Goal: Task Accomplishment & Management: Manage account settings

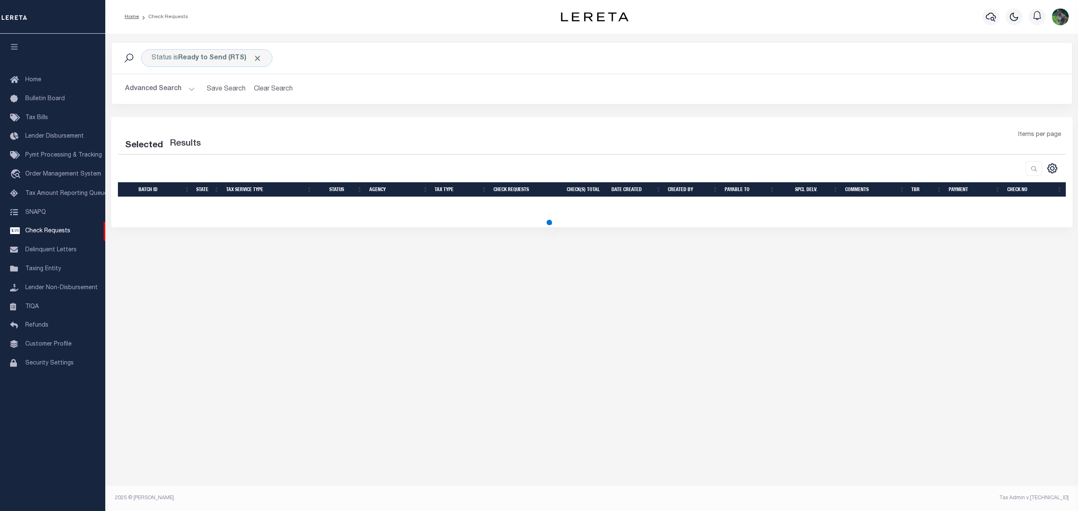
select select "50"
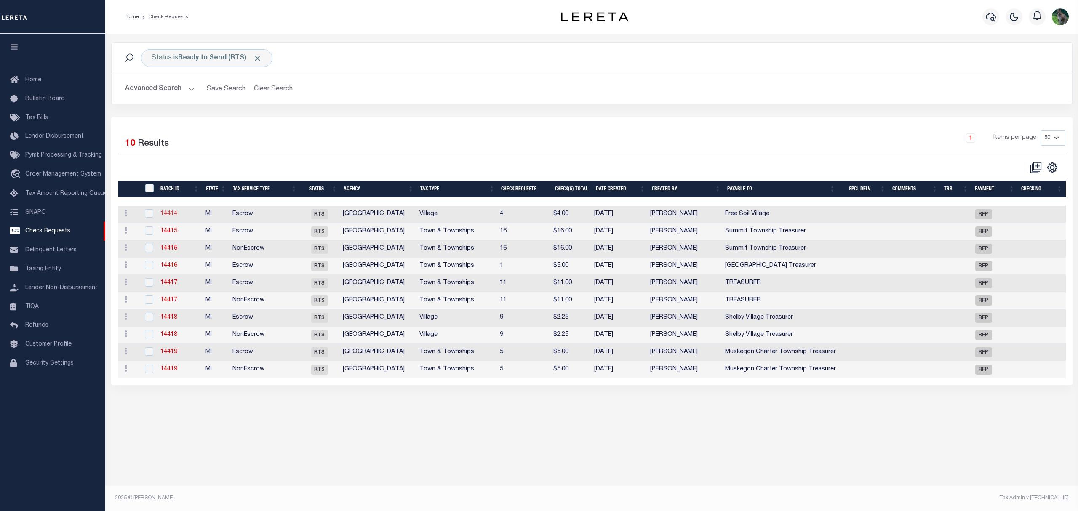
click at [164, 216] on link "14414" at bounding box center [168, 214] width 17 height 6
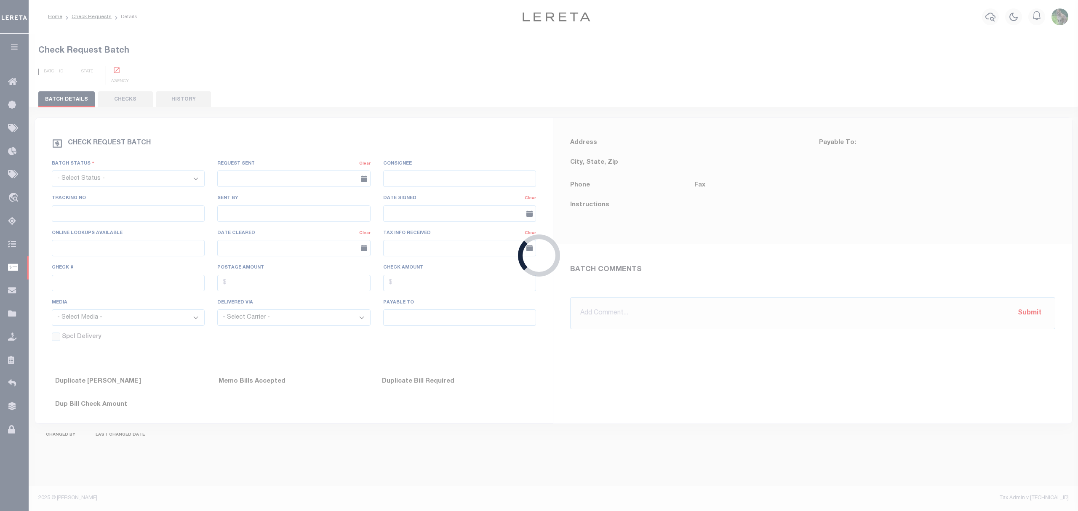
select select "RTS"
type input "No"
type input "$0.00"
type input "Free Soil Village"
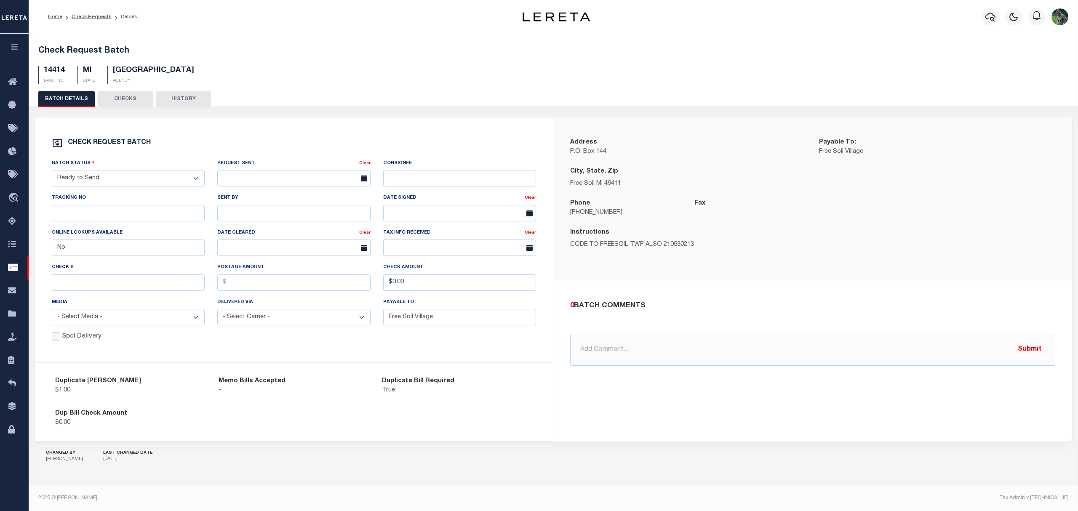
click at [149, 182] on select "- Select Status - Approval Needed Batching In Progress Check Returned Cleared a…" at bounding box center [128, 178] width 153 height 16
select select "SNT"
click at [52, 172] on select "- Select Status - Approval Needed Batching In Progress Check Returned Cleared a…" at bounding box center [128, 178] width 153 height 16
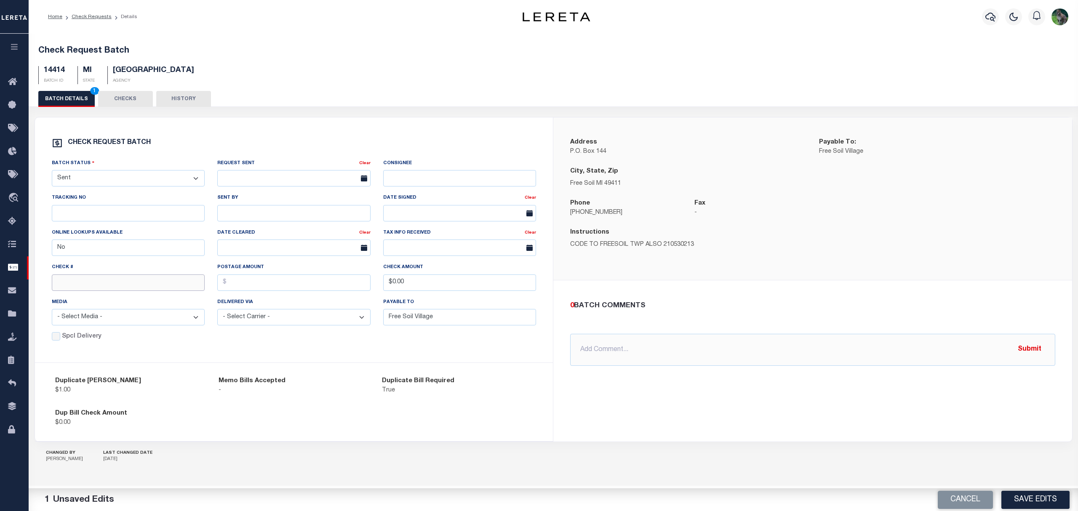
click at [90, 282] on input "text" at bounding box center [128, 283] width 153 height 16
type input "14907"
click at [1032, 501] on button "Save Edits" at bounding box center [1035, 500] width 68 height 18
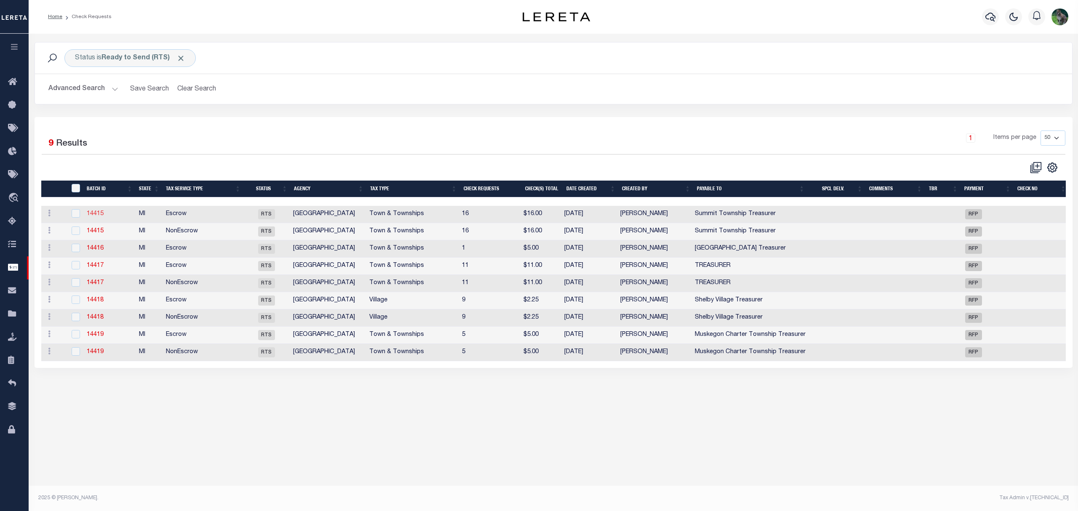
click at [96, 213] on link "14415" at bounding box center [95, 214] width 17 height 6
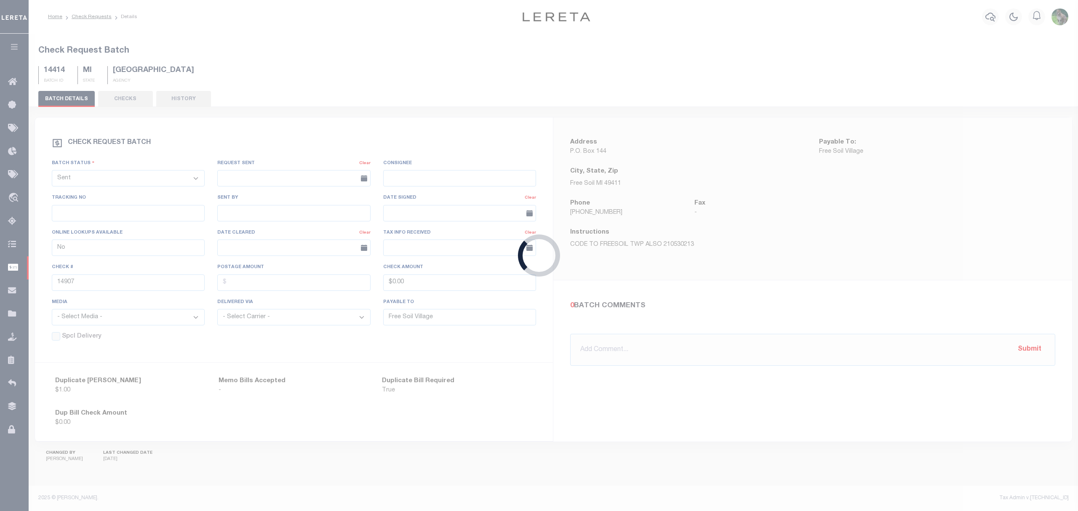
select select "RTS"
type input "Summit Township Treasurer"
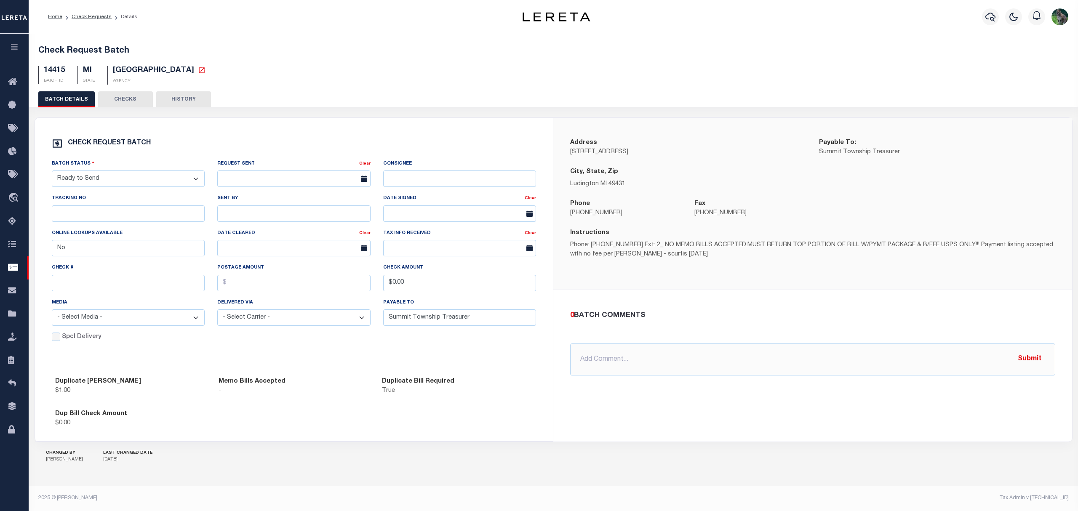
click at [128, 179] on select "- Select Status - Approval Needed Batching In Progress Check Returned Cleared a…" at bounding box center [128, 179] width 153 height 16
select select "SNT"
click at [52, 174] on select "- Select Status - Approval Needed Batching In Progress Check Returned Cleared a…" at bounding box center [128, 179] width 153 height 16
click at [92, 287] on input "text" at bounding box center [128, 283] width 153 height 16
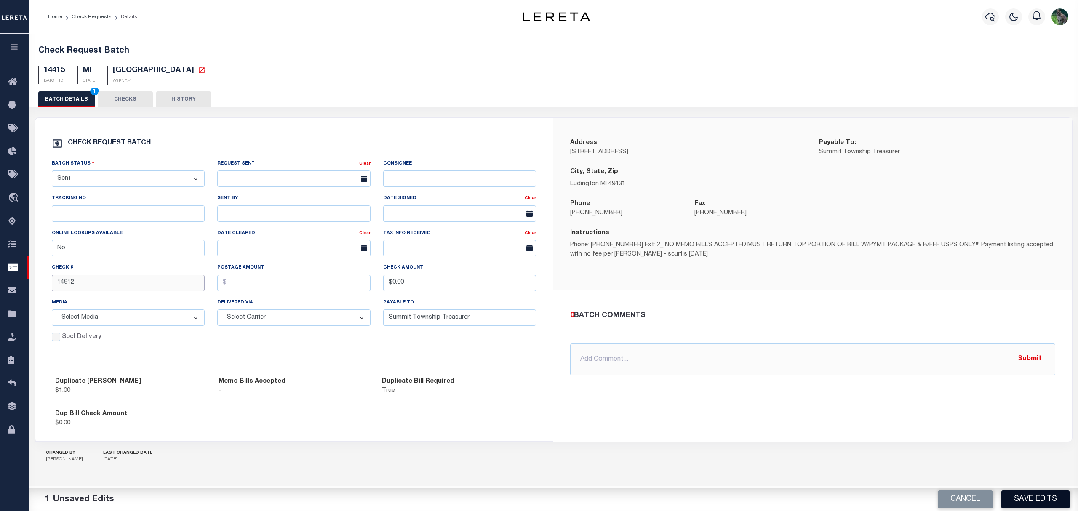
type input "14912"
click at [1030, 494] on button "Save Edits" at bounding box center [1035, 500] width 68 height 18
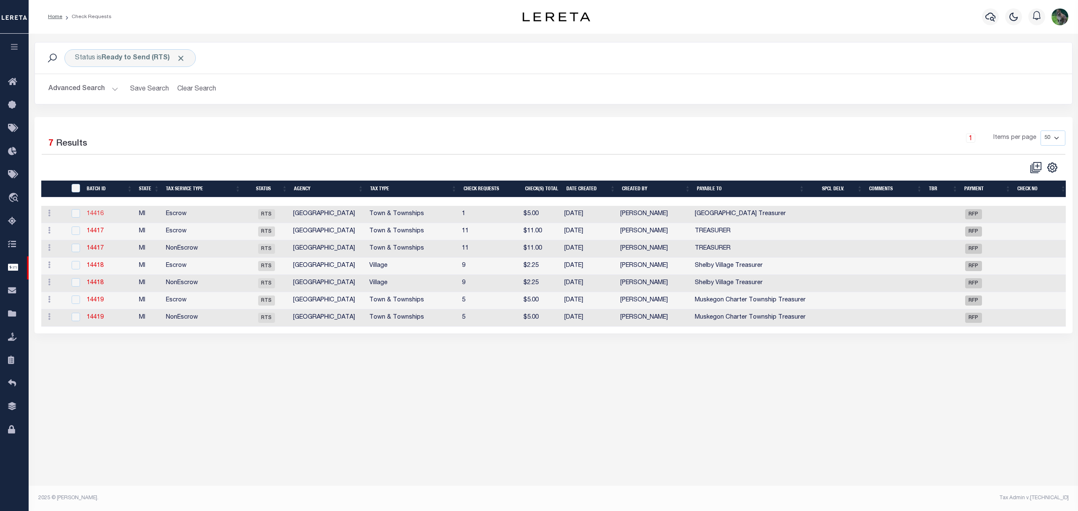
click at [95, 216] on link "14416" at bounding box center [95, 214] width 17 height 6
select select "RTS"
type input "Lake Township Treasurer"
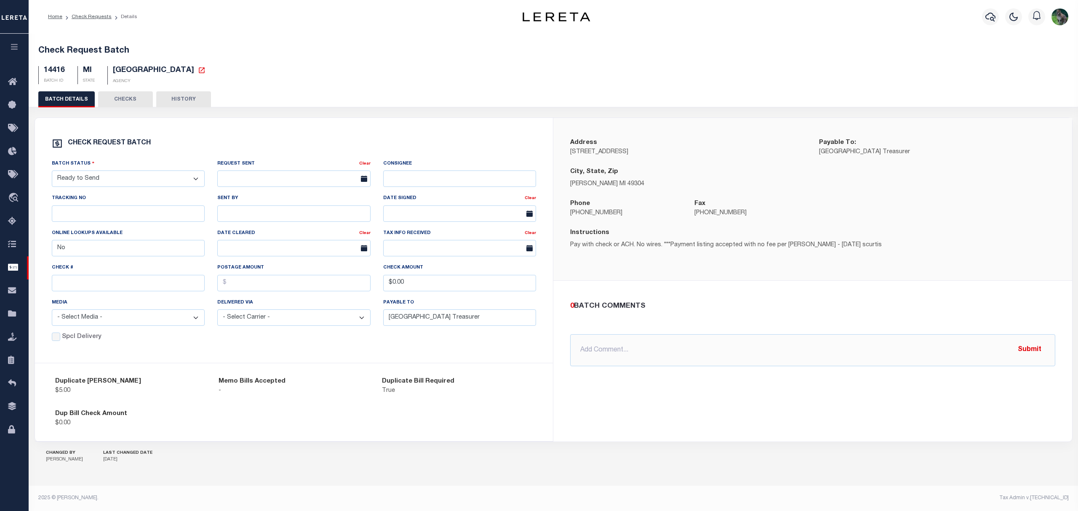
click at [174, 186] on select "- Select Status - Approval Needed Batching In Progress Check Returned Cleared a…" at bounding box center [128, 179] width 153 height 16
select select "SNT"
click at [52, 174] on select "- Select Status - Approval Needed Batching In Progress Check Returned Cleared a…" at bounding box center [128, 179] width 153 height 16
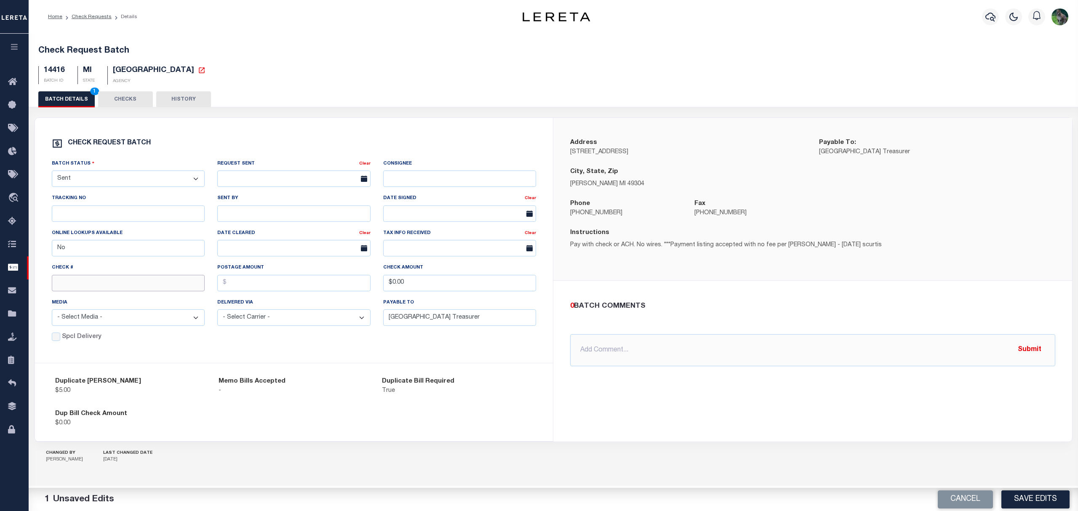
click at [96, 289] on input "text" at bounding box center [128, 283] width 153 height 16
type input "14908"
click at [1050, 495] on button "Save Edits" at bounding box center [1035, 500] width 68 height 18
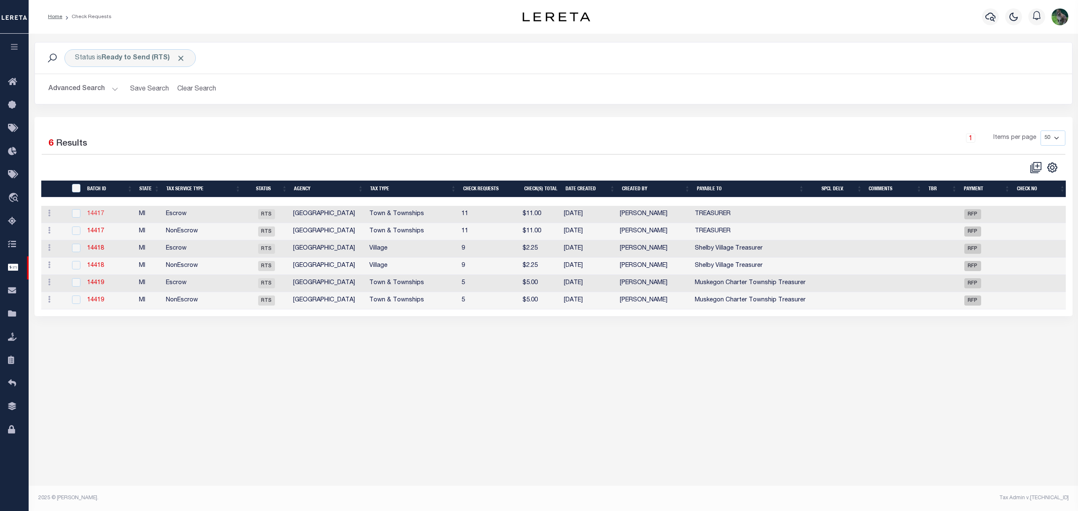
click at [94, 216] on link "14417" at bounding box center [95, 214] width 17 height 6
select select "RTS"
type input "TREASURER"
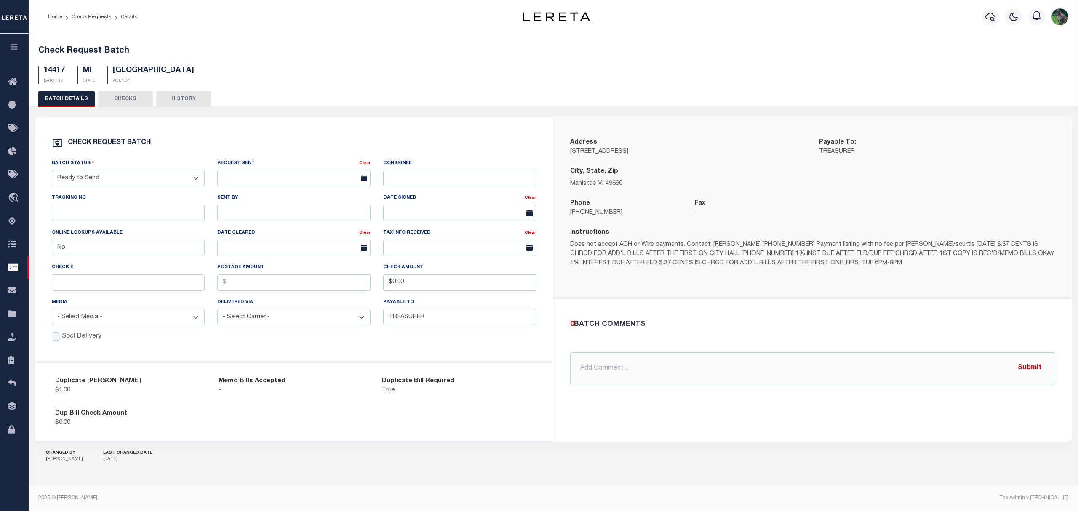
click at [112, 184] on select "- Select Status - Approval Needed Batching In Progress Check Returned Cleared a…" at bounding box center [128, 178] width 153 height 16
select select "SNT"
click at [52, 172] on select "- Select Status - Approval Needed Batching In Progress Check Returned Cleared a…" at bounding box center [128, 178] width 153 height 16
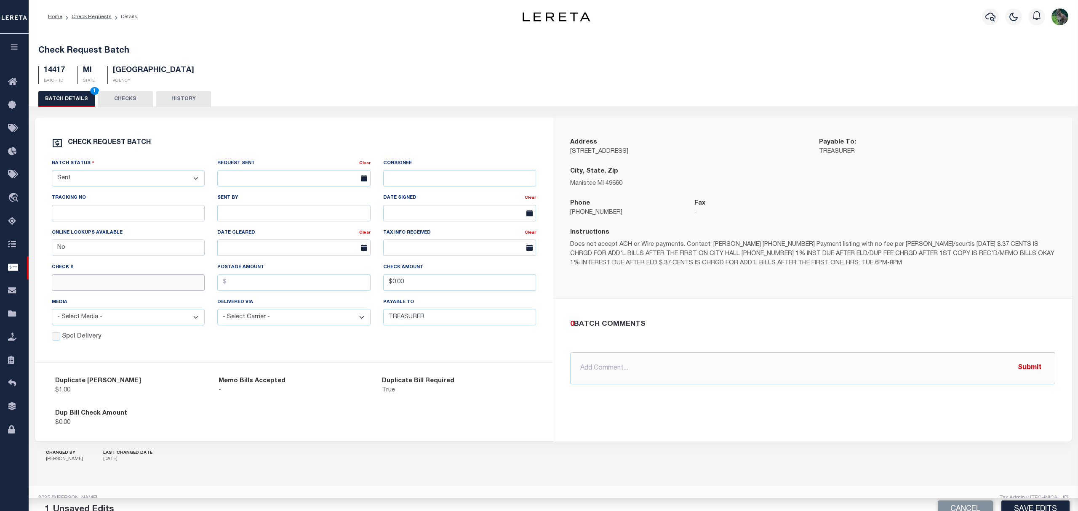
click at [87, 288] on input "text" at bounding box center [128, 283] width 153 height 16
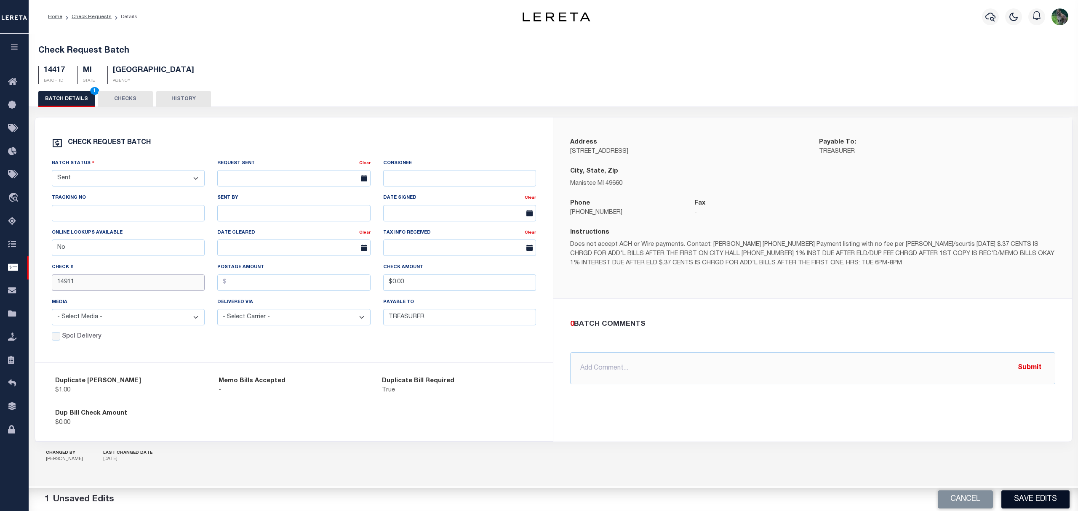
type input "14911"
click at [1020, 495] on button "Save Edits" at bounding box center [1035, 500] width 68 height 18
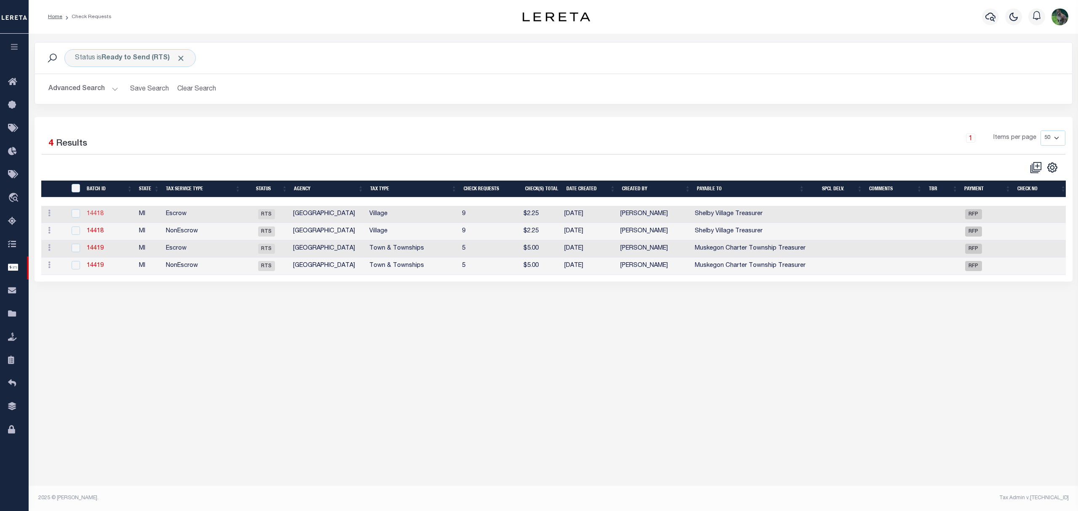
click at [99, 215] on link "14418" at bounding box center [95, 214] width 17 height 6
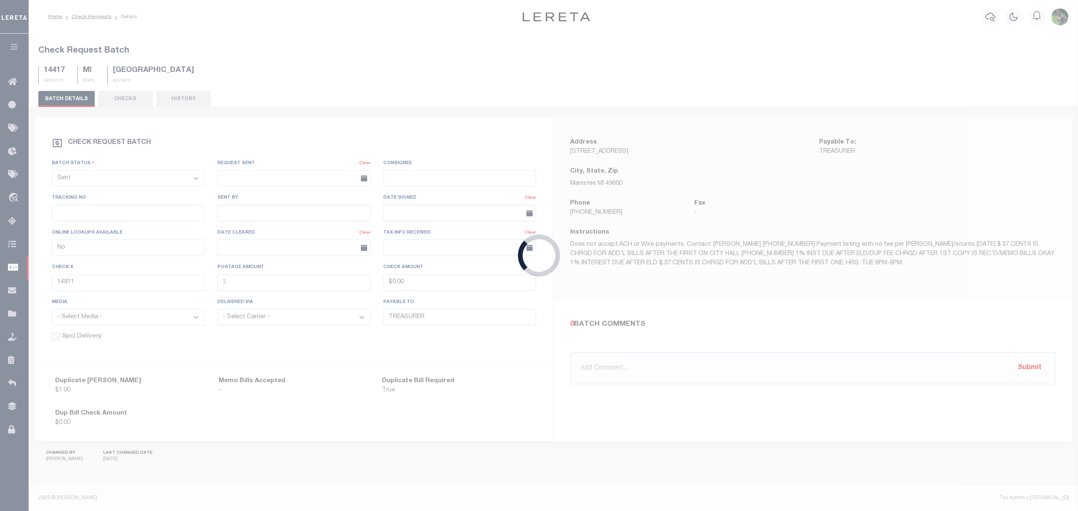
select select "RTS"
type input "Yes"
type input "Shelby Village Treasurer"
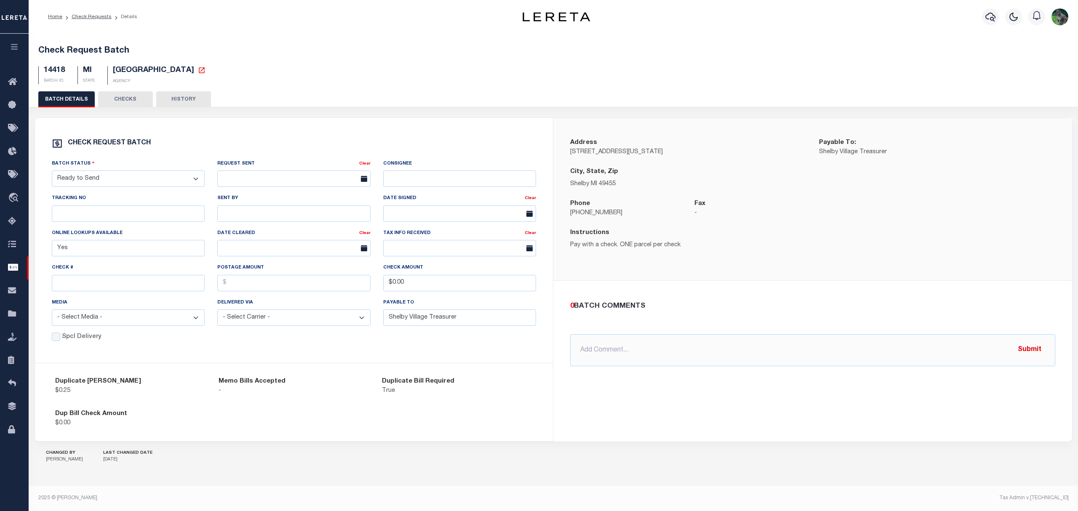
click at [98, 187] on select "- Select Status - Approval Needed Batching In Progress Check Returned Cleared a…" at bounding box center [128, 179] width 153 height 16
select select "SNT"
click at [52, 174] on select "- Select Status - Approval Needed Batching In Progress Check Returned Cleared a…" at bounding box center [128, 179] width 153 height 16
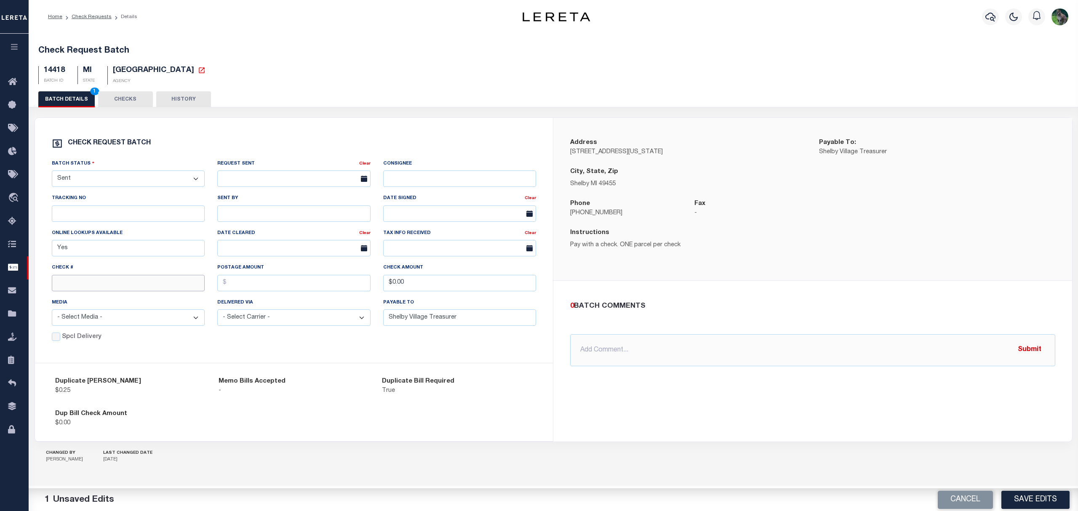
click at [100, 280] on input "text" at bounding box center [128, 283] width 153 height 16
type input "14910"
click at [1048, 499] on button "Save Edits" at bounding box center [1035, 500] width 68 height 18
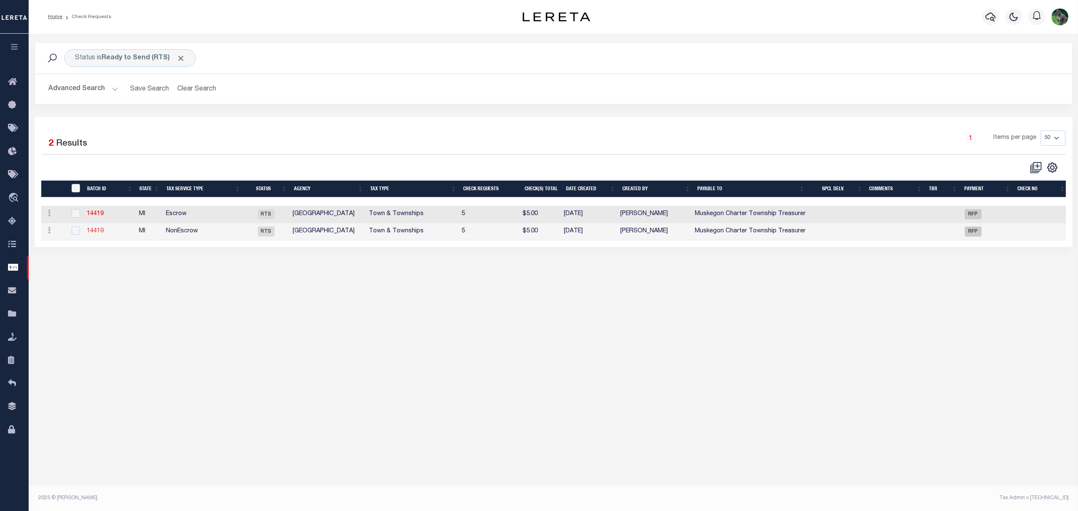
click at [98, 234] on link "14419" at bounding box center [95, 231] width 17 height 6
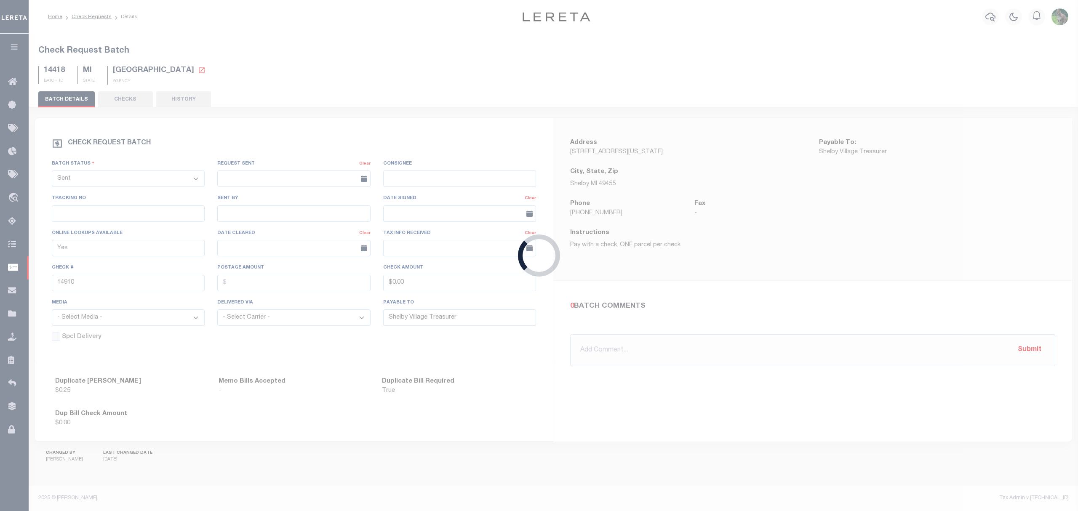
select select "RTS"
type input "Muskegon Charter Township Treasurer"
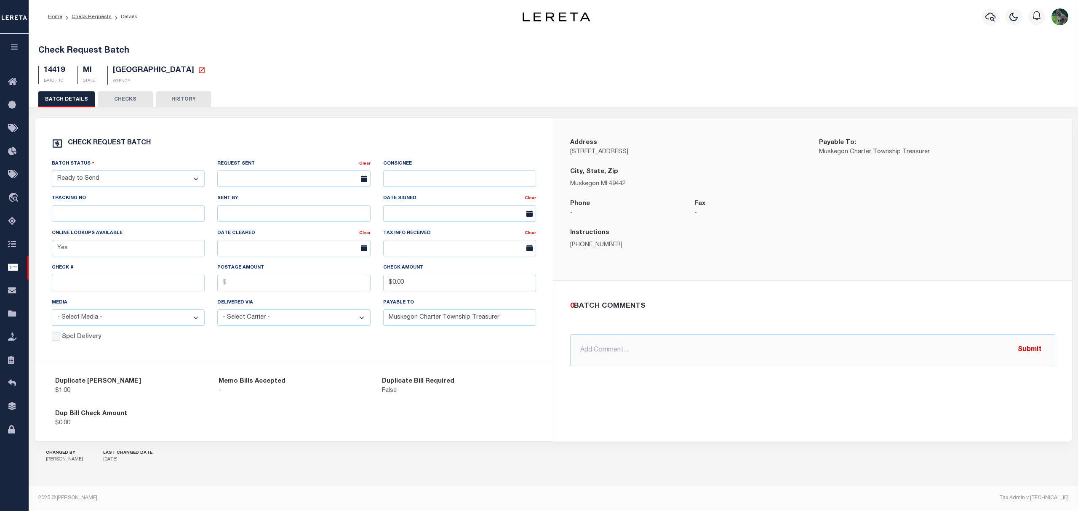
drag, startPoint x: 123, startPoint y: 182, endPoint x: 123, endPoint y: 190, distance: 8.0
click at [123, 182] on select "- Select Status - Approval Needed Batching In Progress Check Returned Cleared a…" at bounding box center [128, 179] width 153 height 16
select select "SNT"
click at [52, 174] on select "- Select Status - Approval Needed Batching In Progress Check Returned Cleared a…" at bounding box center [128, 179] width 153 height 16
drag, startPoint x: 90, startPoint y: 290, endPoint x: 107, endPoint y: 285, distance: 17.2
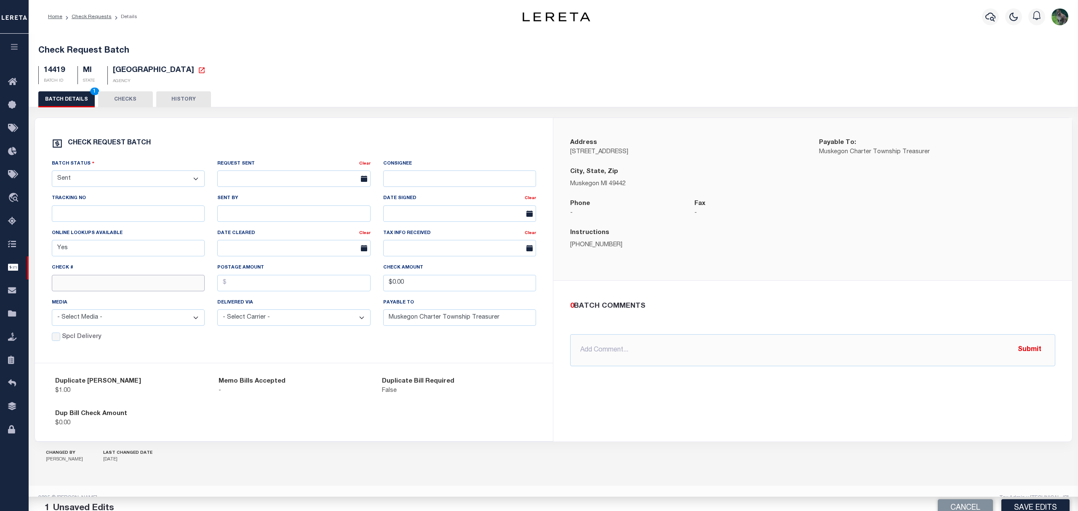
click at [91, 288] on input "text" at bounding box center [128, 283] width 153 height 16
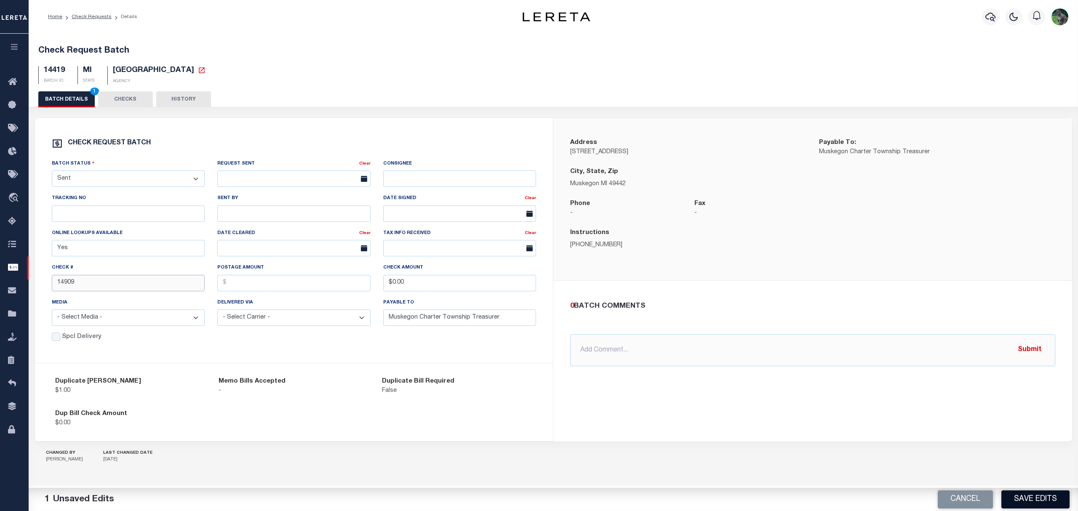
type input "14909"
click at [1032, 496] on button "Save Edits" at bounding box center [1035, 500] width 68 height 18
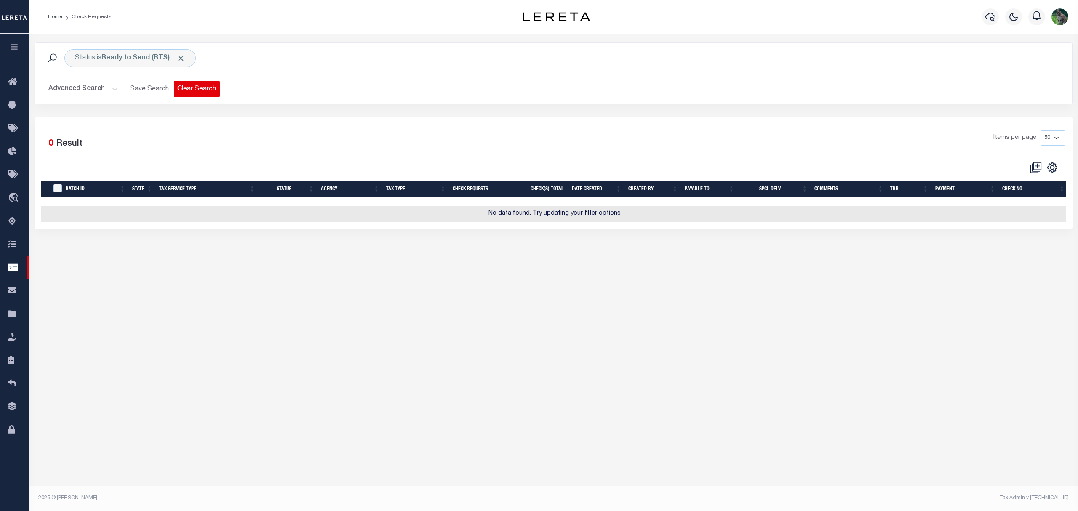
click at [198, 85] on button "Clear Search" at bounding box center [197, 89] width 46 height 16
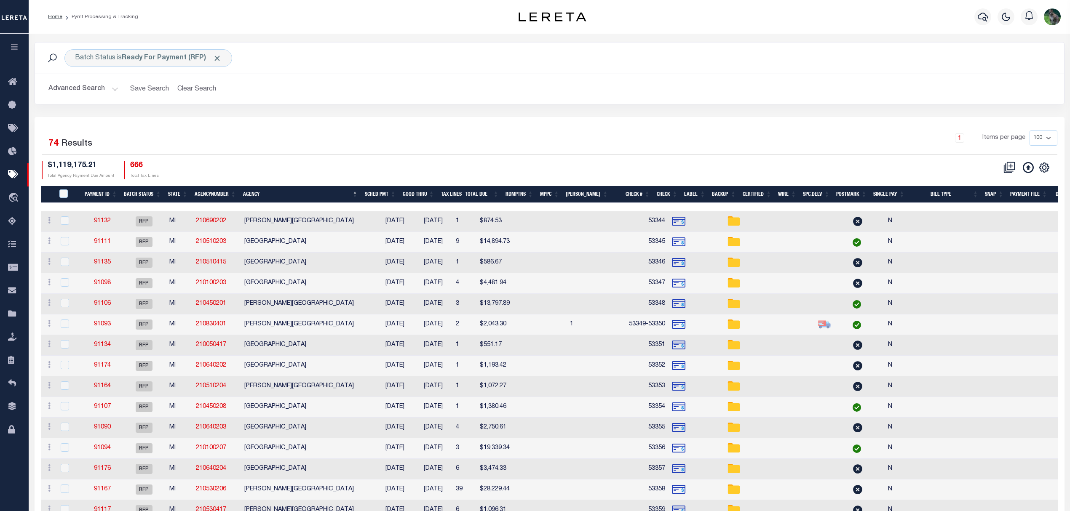
click at [390, 140] on div "1 Items per page 100 200 500 1000" at bounding box center [678, 142] width 758 height 22
click at [67, 194] on input "PayeePmtBatchStatus" at bounding box center [63, 194] width 8 height 8
checkbox input "true"
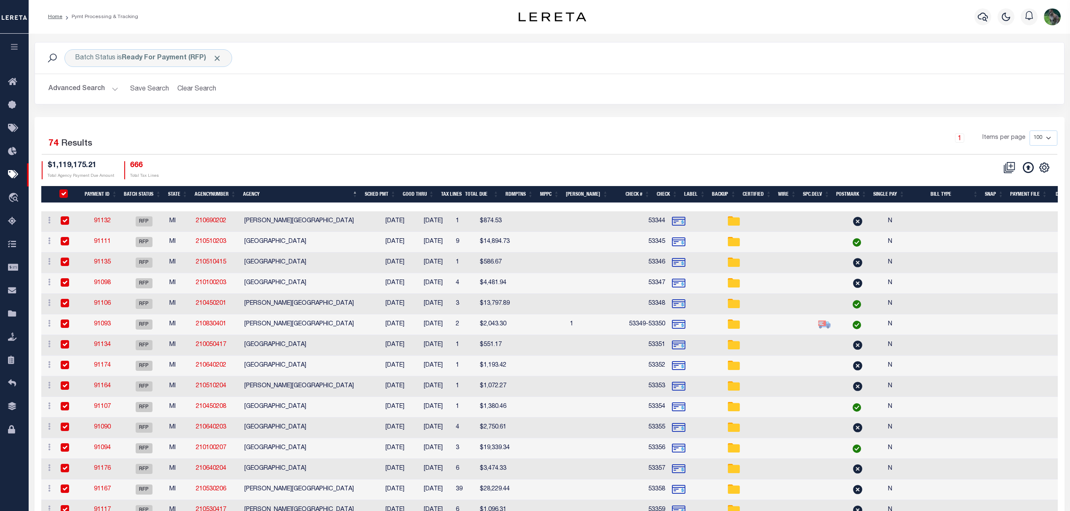
checkbox input "true"
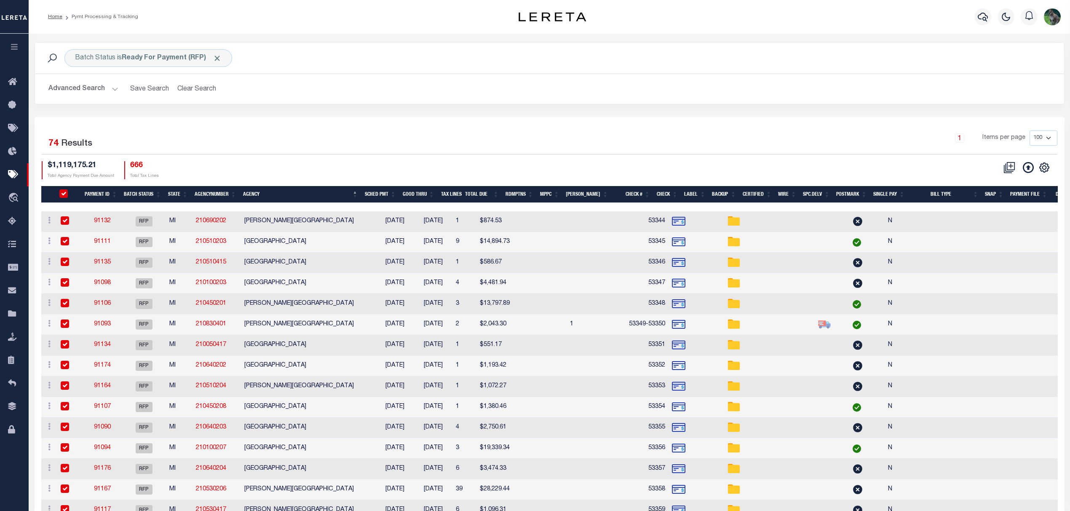
checkbox input "true"
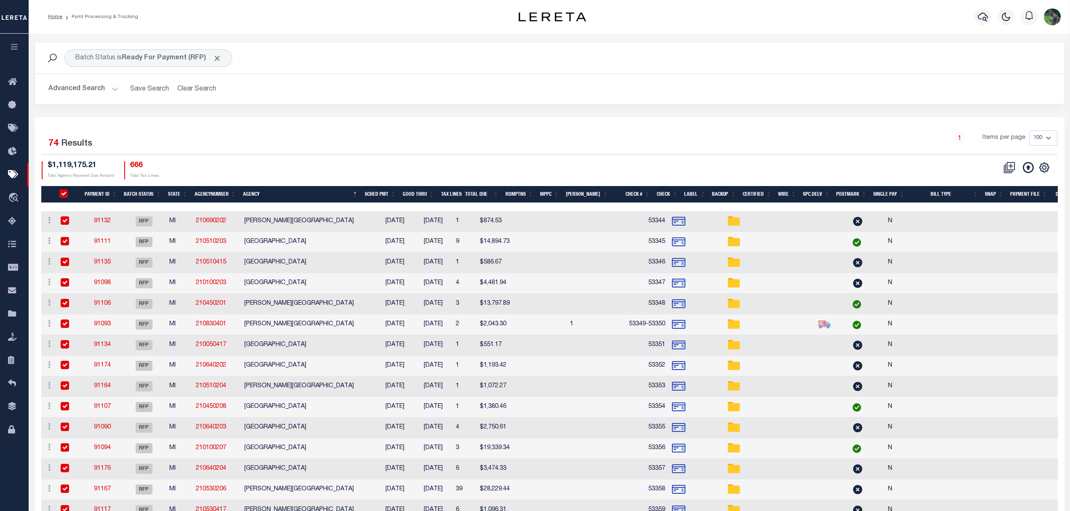
checkbox input "true"
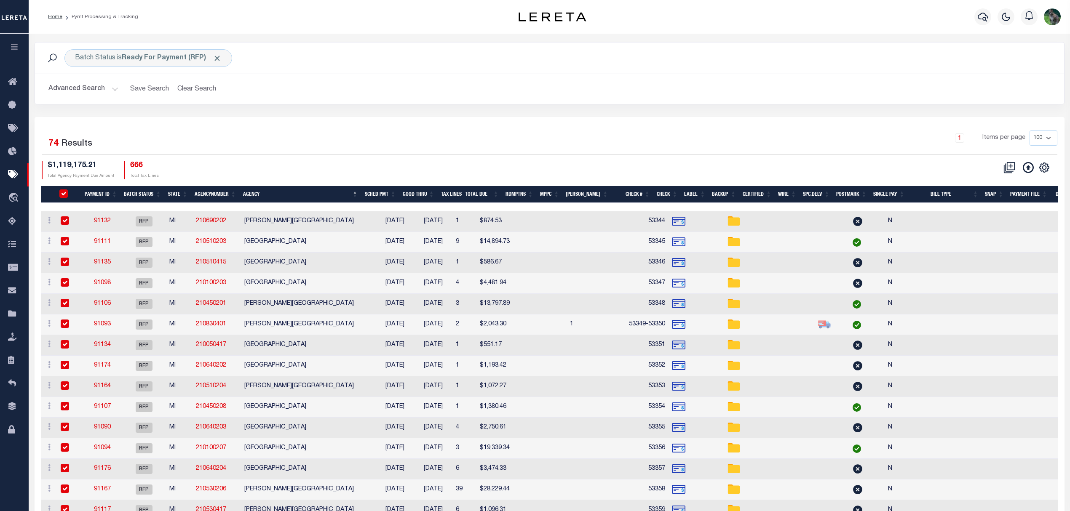
checkbox input "true"
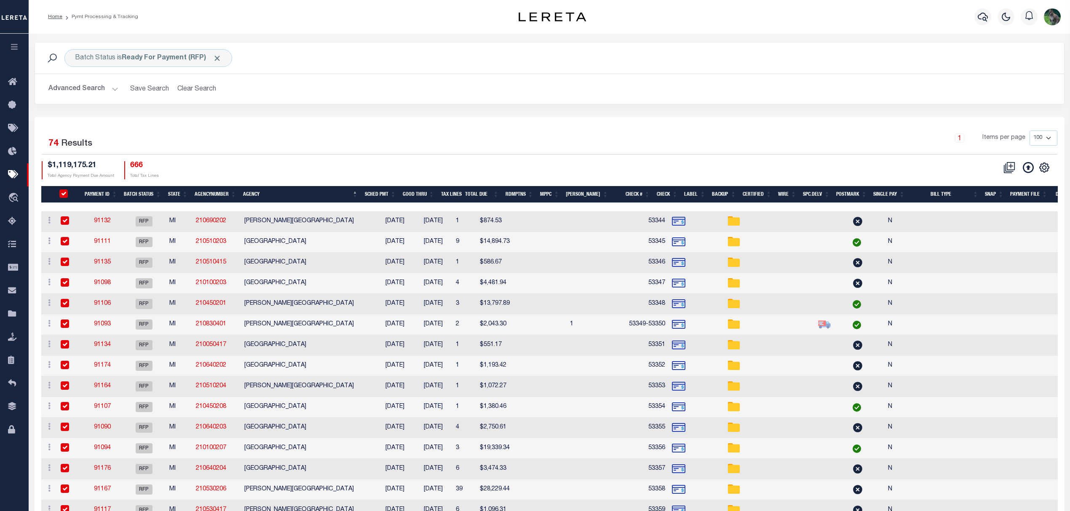
checkbox input "true"
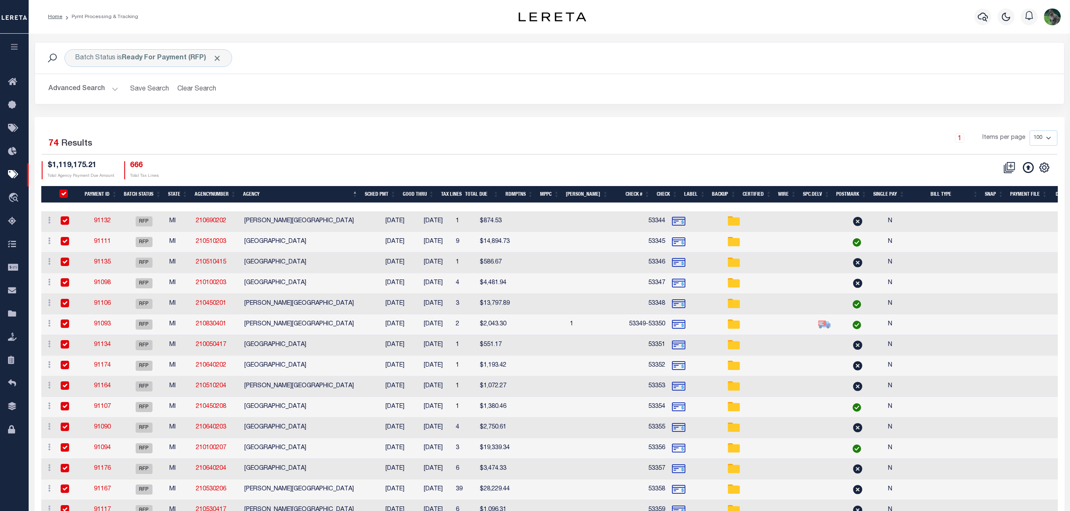
checkbox input "true"
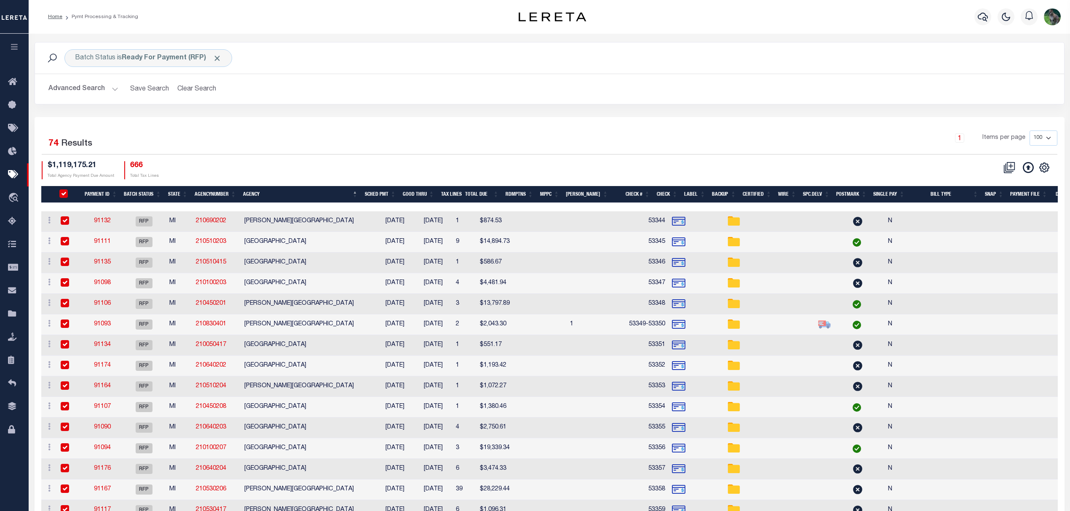
checkbox input "true"
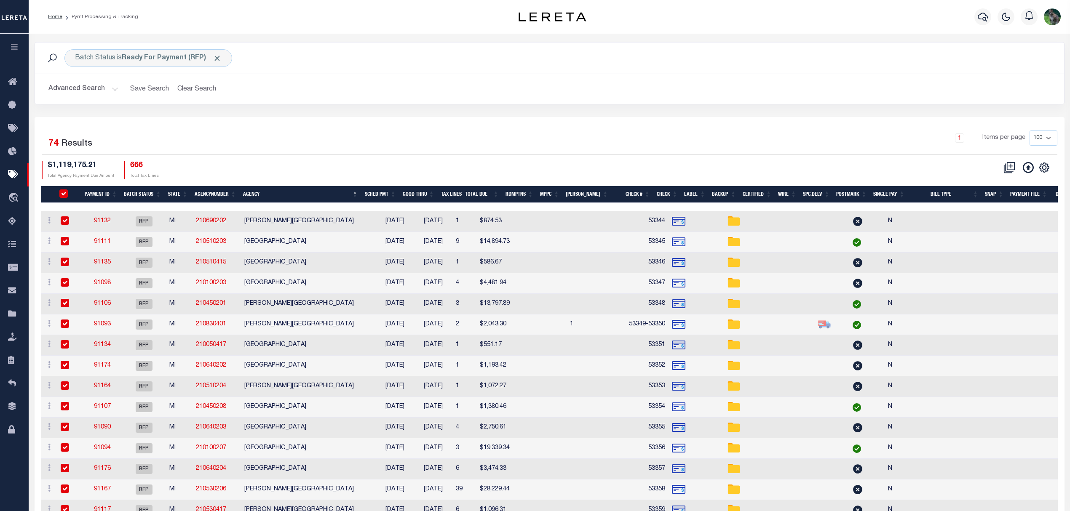
checkbox input "true"
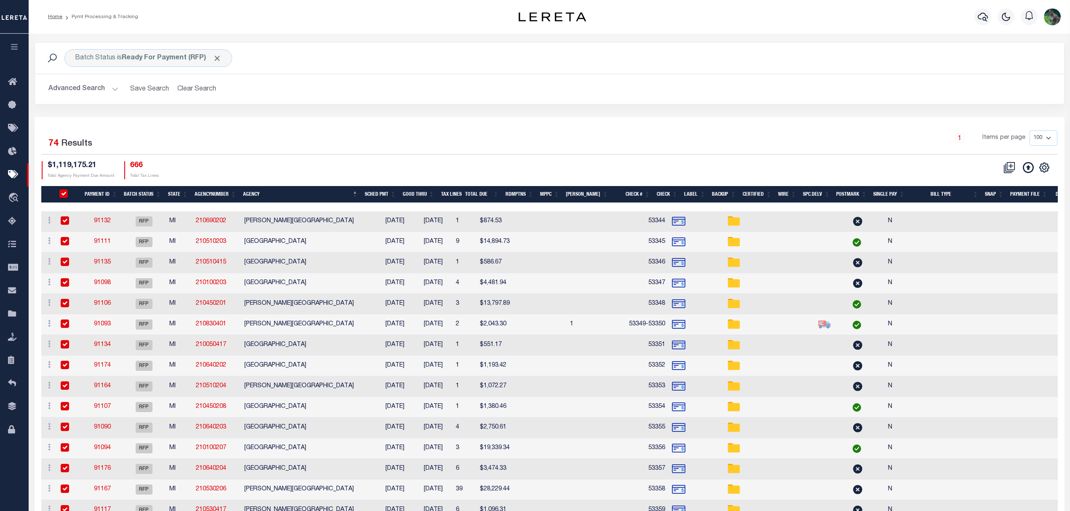
checkbox input "true"
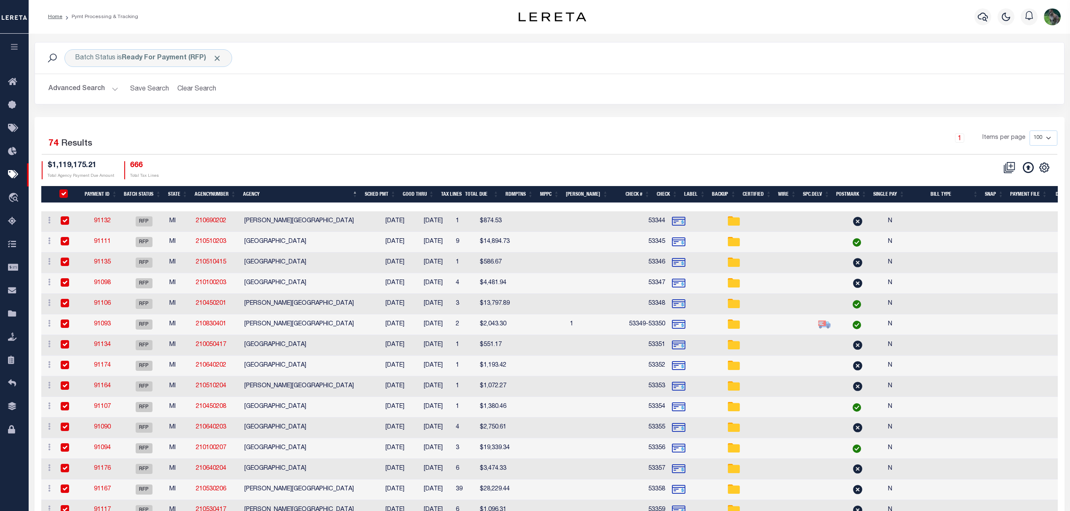
checkbox input "true"
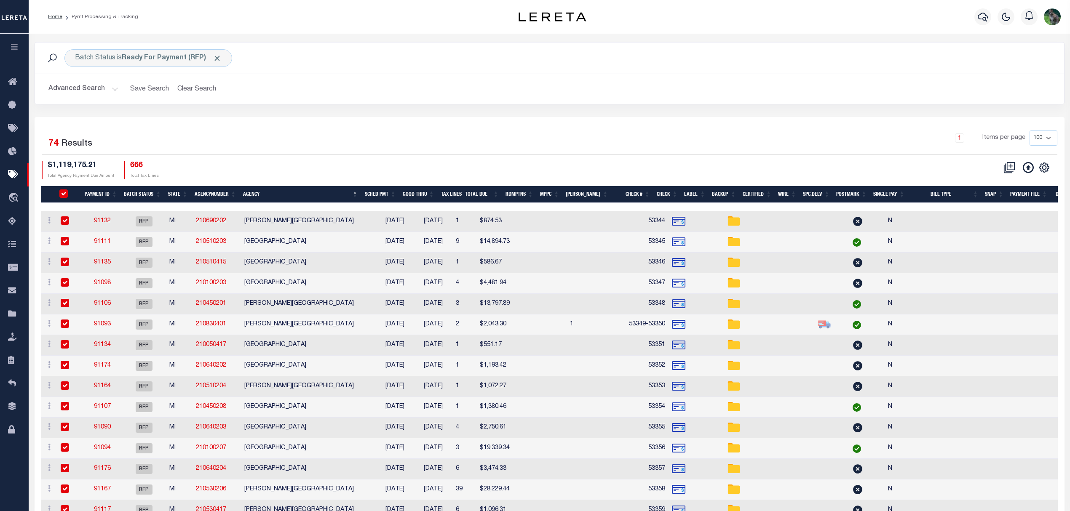
checkbox input "true"
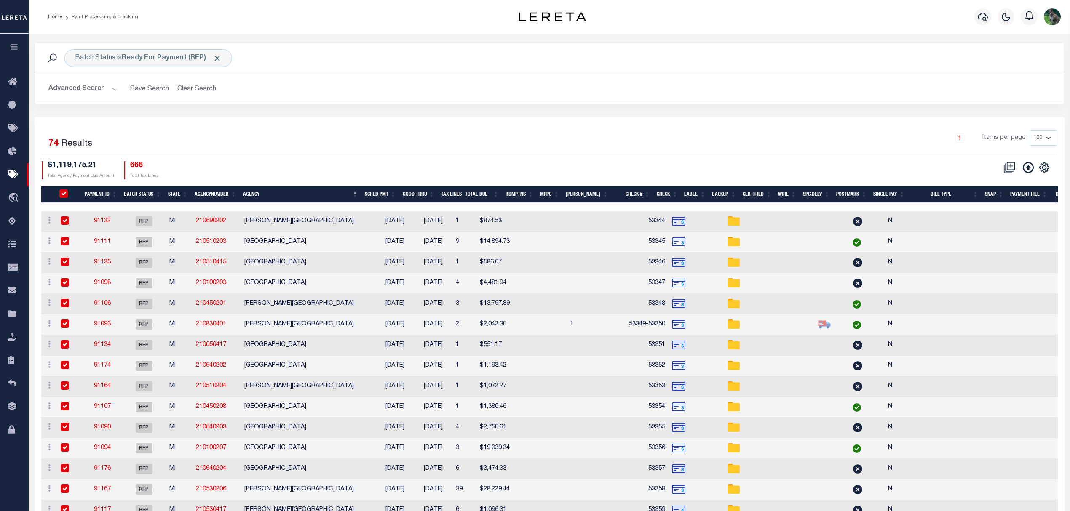
checkbox input "true"
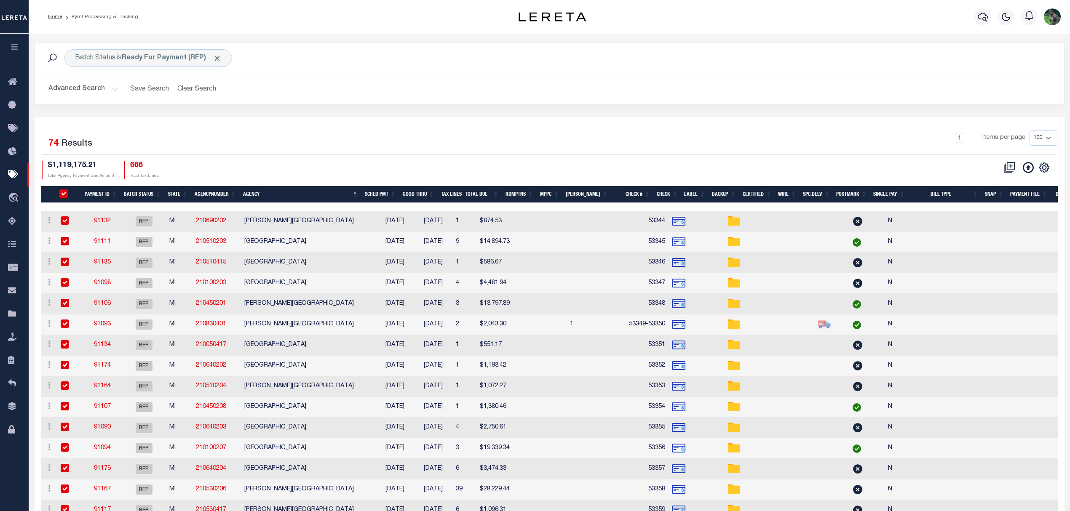
checkbox input "true"
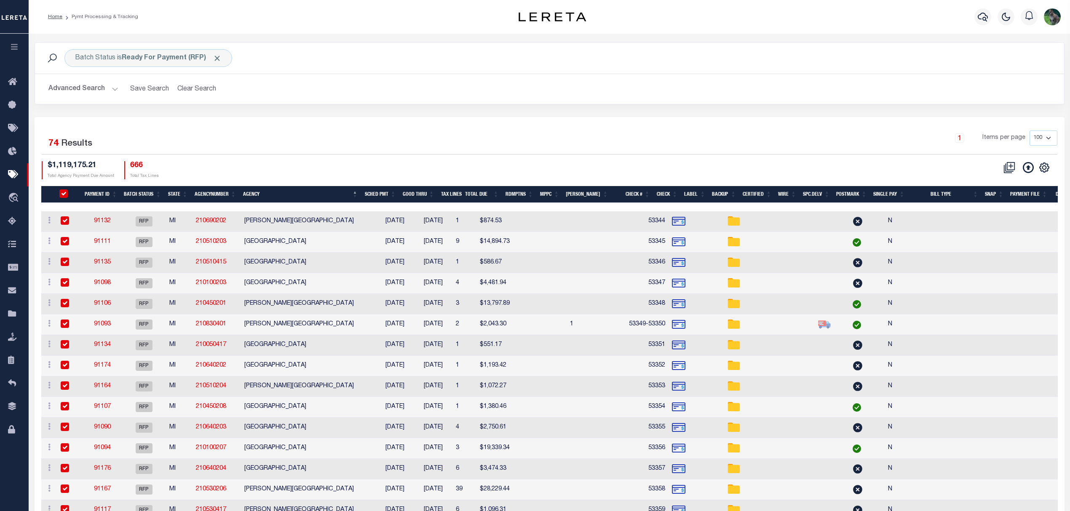
checkbox input "true"
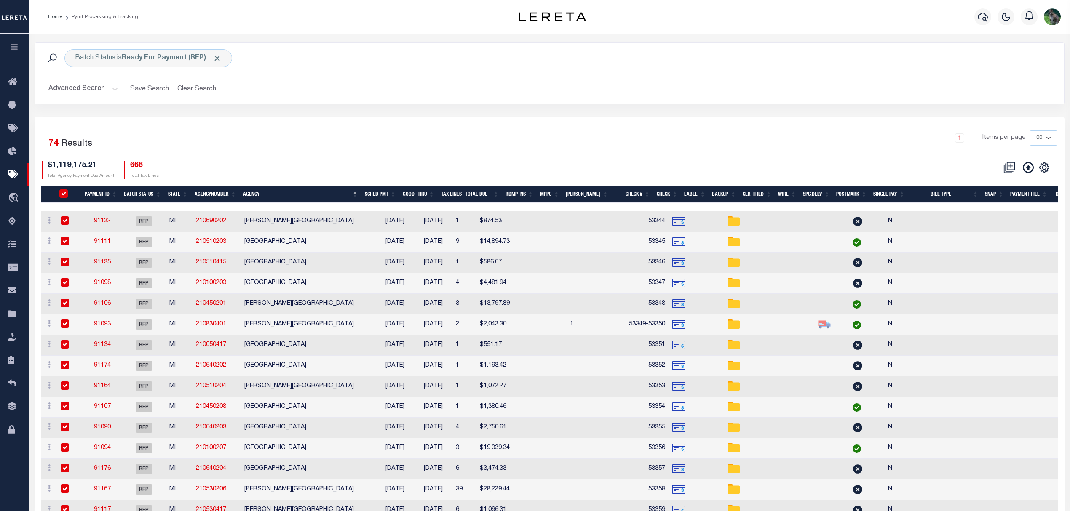
checkbox input "true"
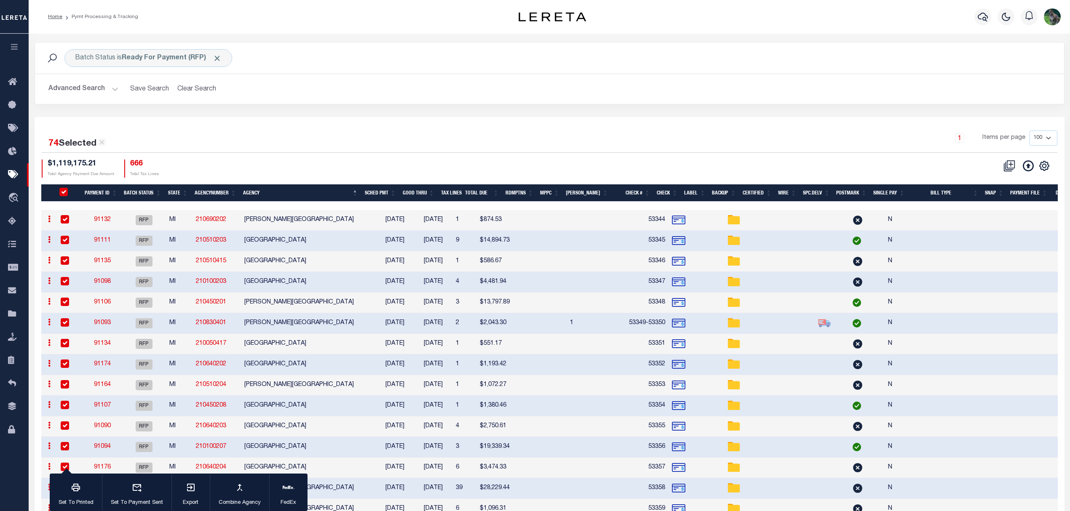
click at [61, 187] on th "PayeePmtBatchStatus" at bounding box center [67, 192] width 27 height 17
click at [63, 191] on input "PayeePmtBatchStatus" at bounding box center [63, 192] width 8 height 8
checkbox input "false"
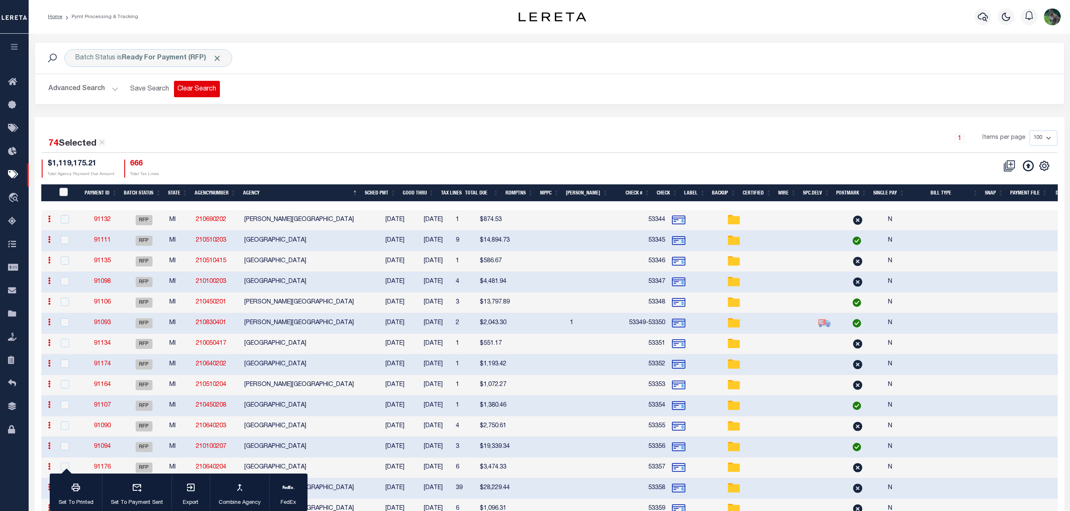
checkbox input "false"
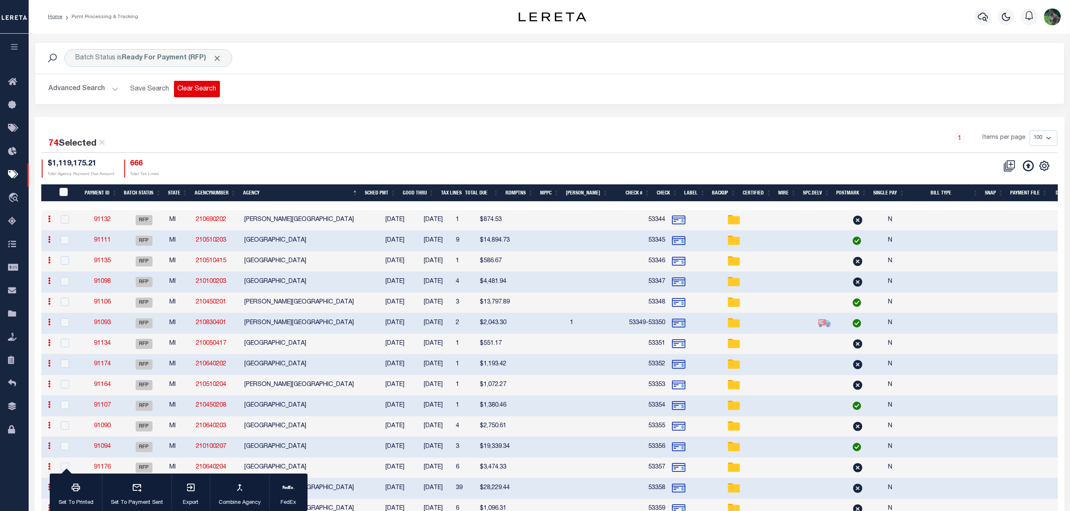
checkbox input "false"
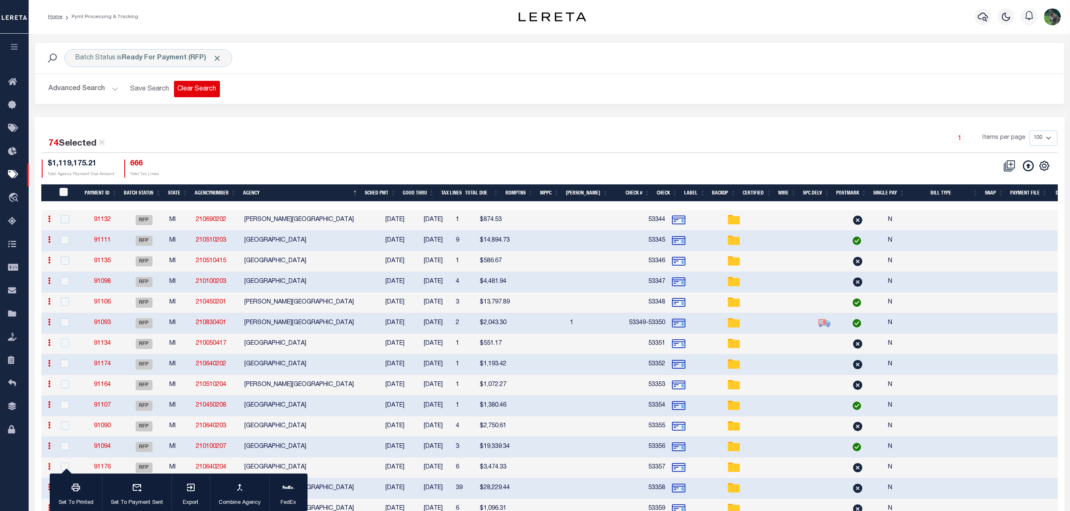
checkbox input "false"
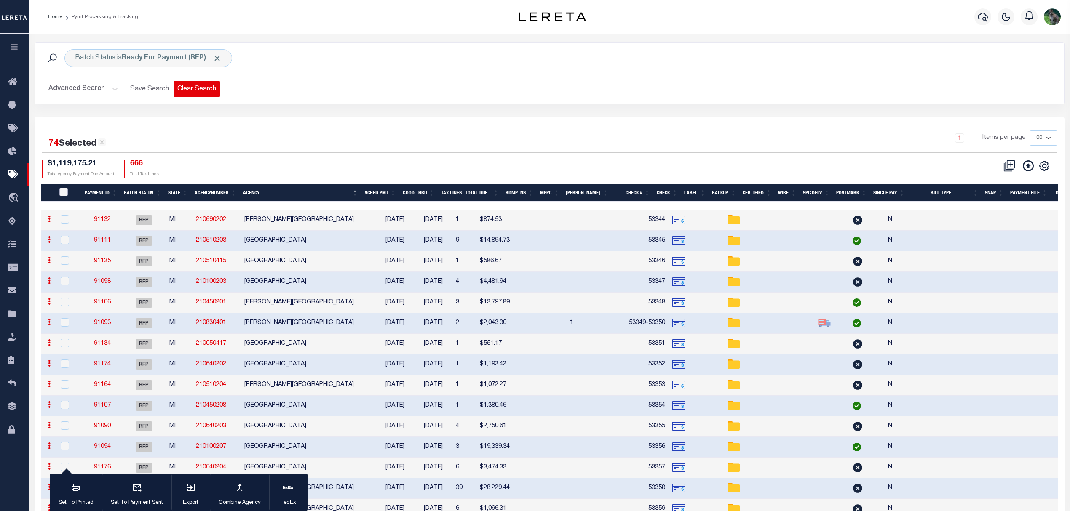
checkbox input "false"
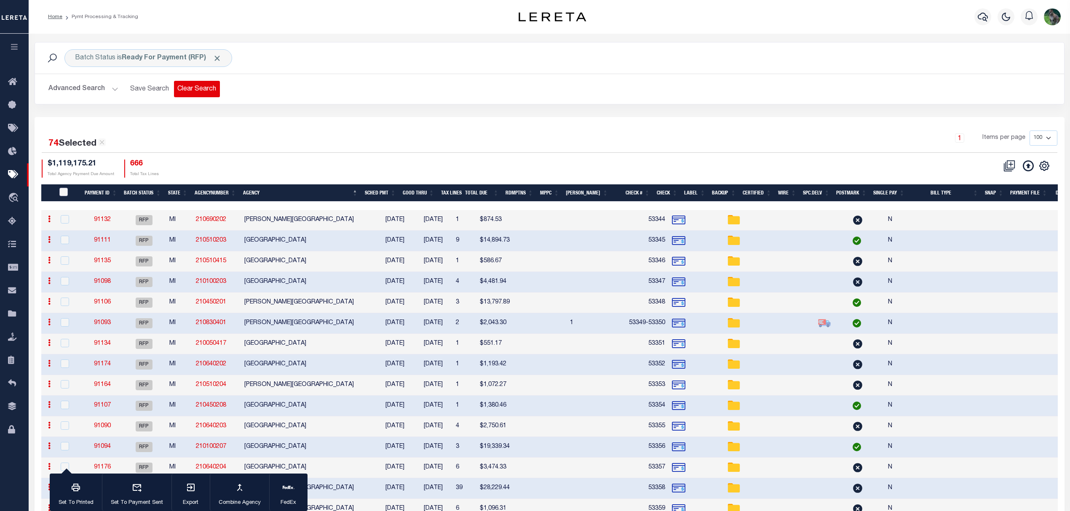
checkbox input "false"
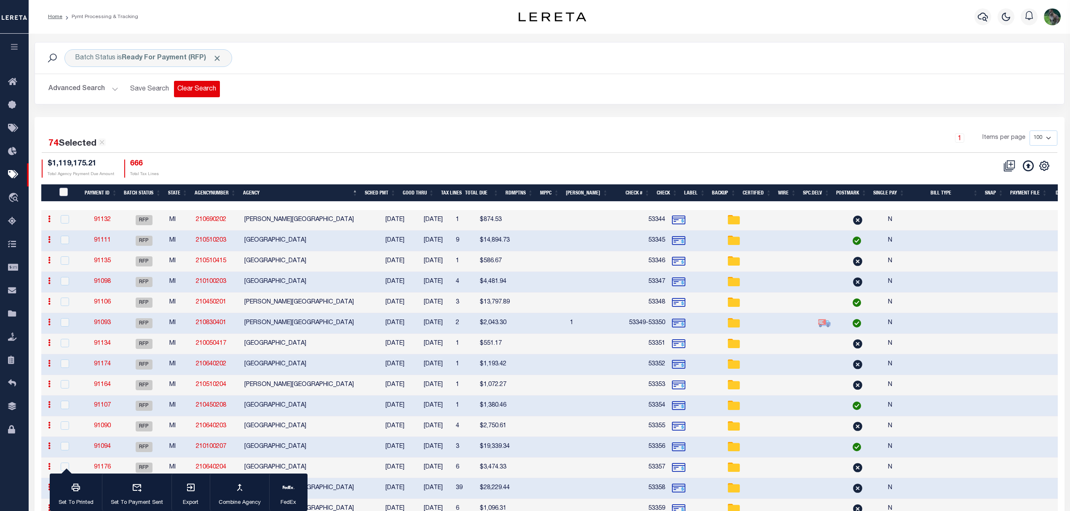
checkbox input "false"
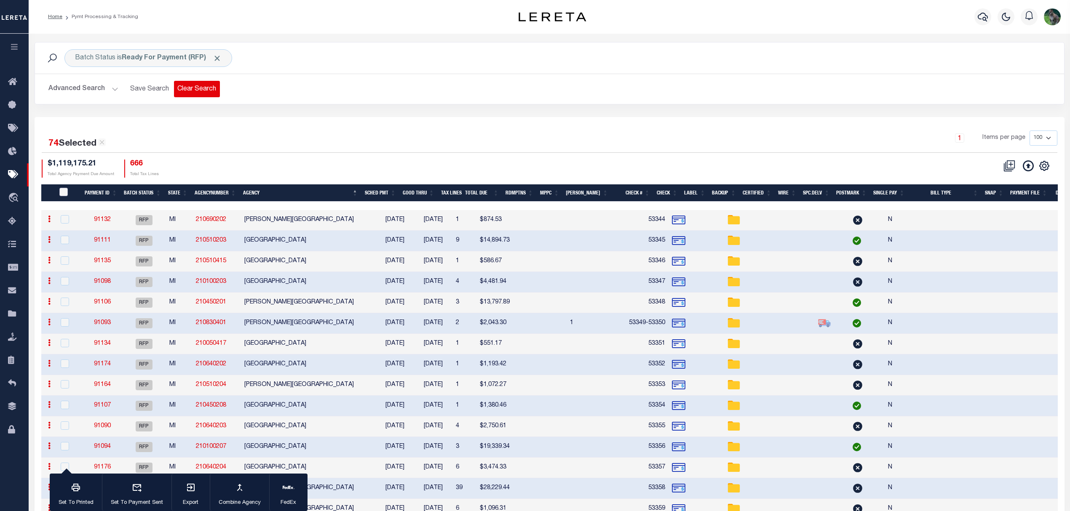
checkbox input "false"
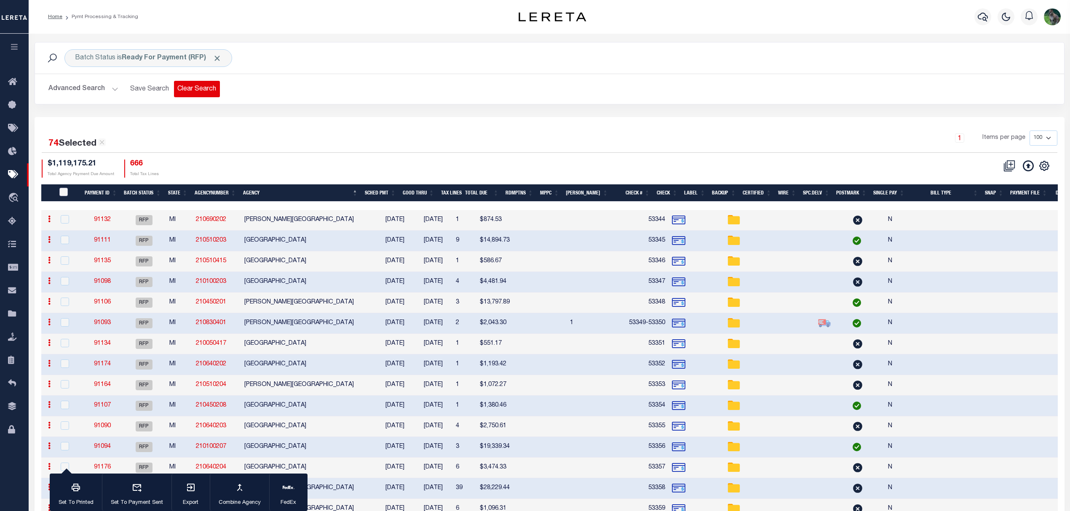
checkbox input "false"
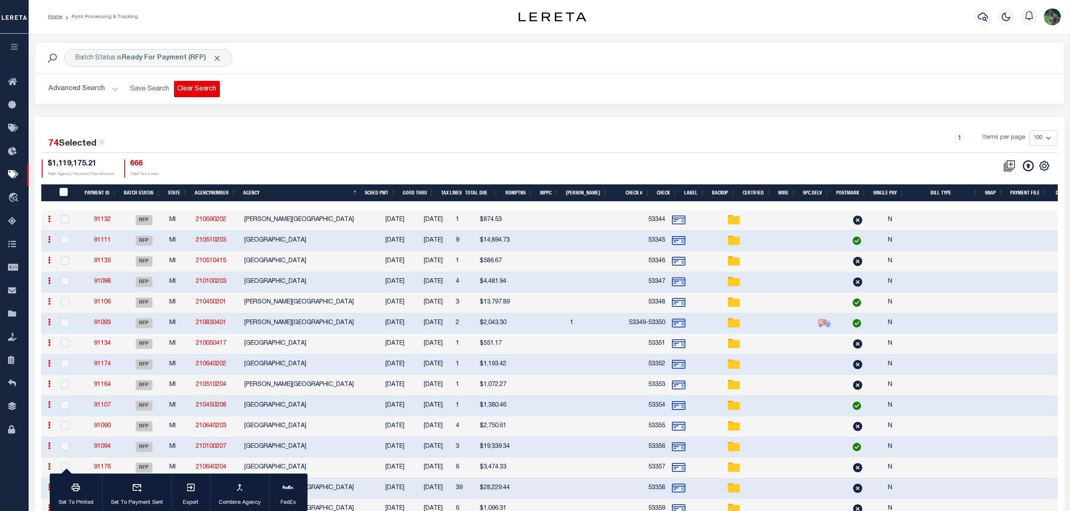
checkbox input "false"
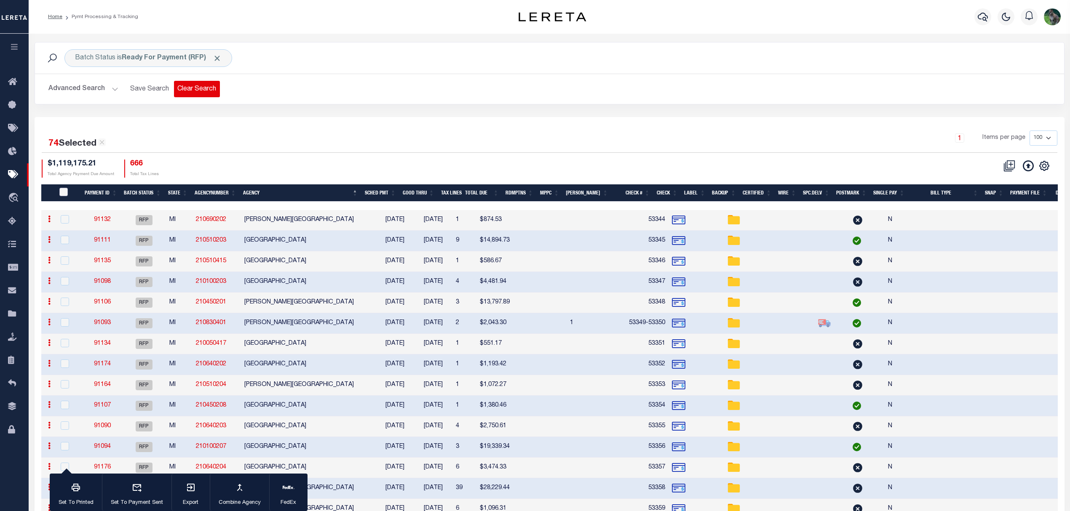
checkbox input "false"
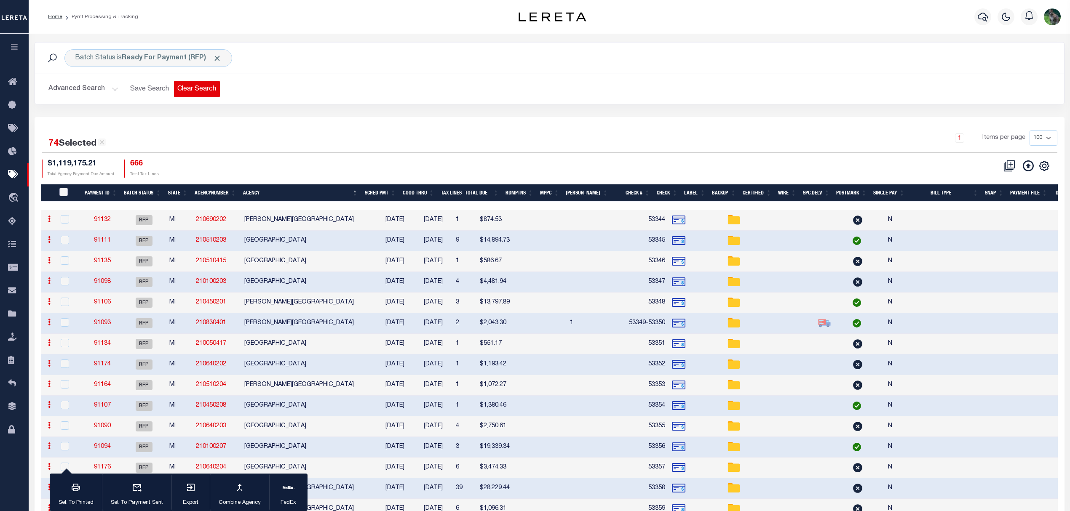
checkbox input "false"
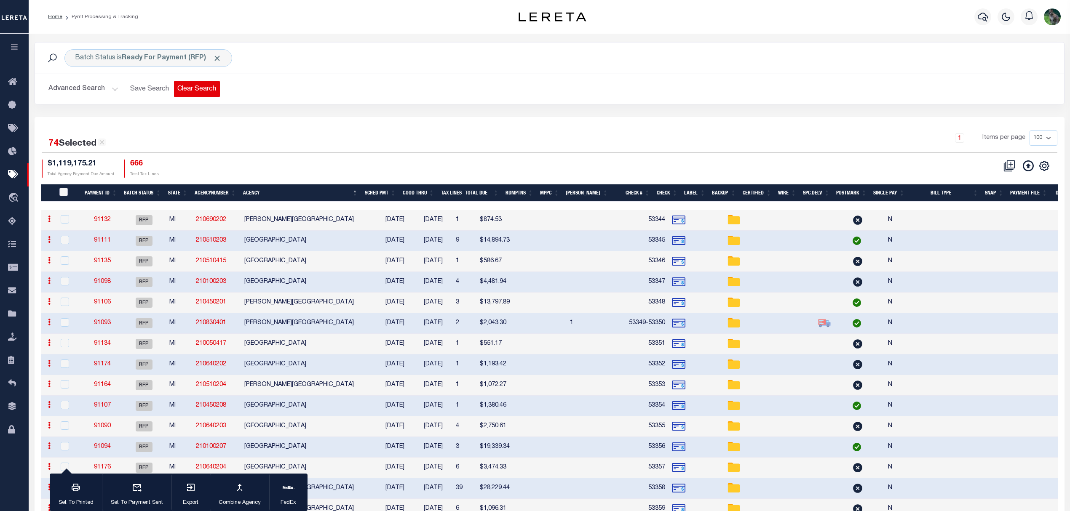
checkbox input "false"
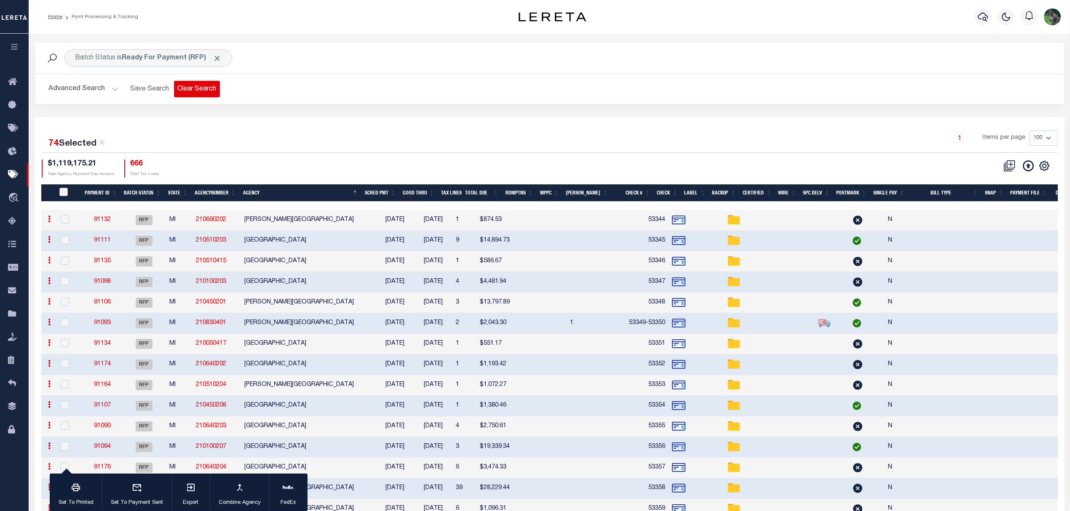
checkbox input "false"
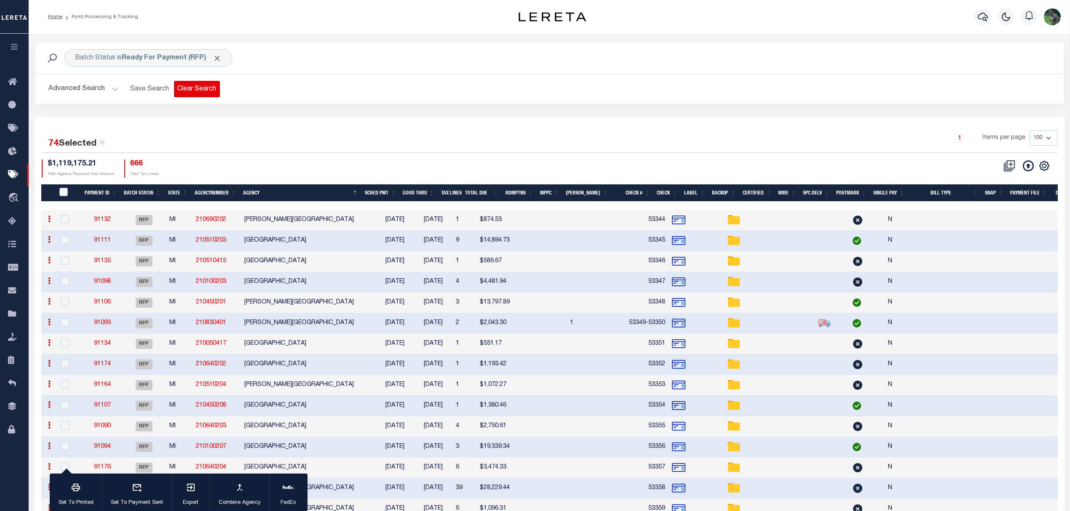
checkbox input "false"
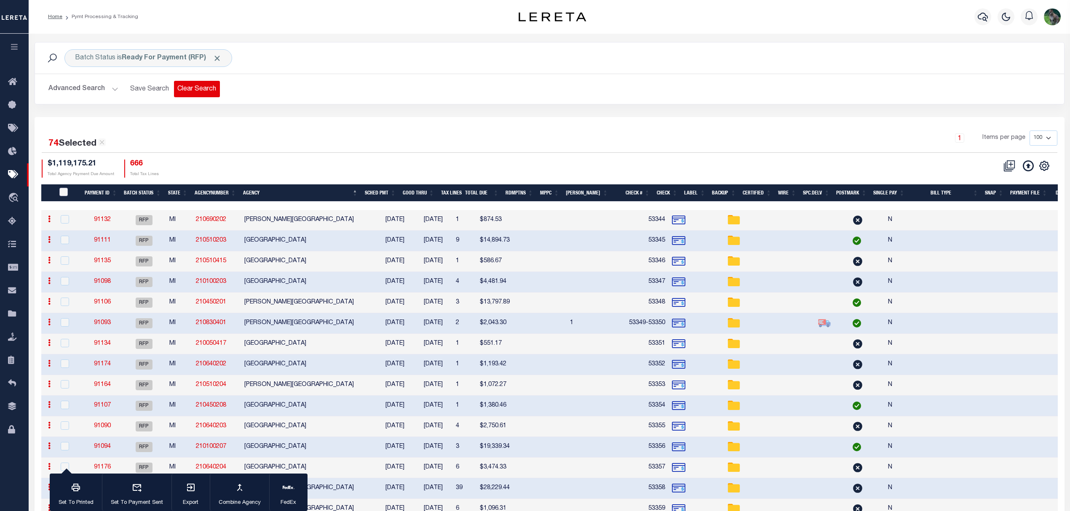
checkbox input "false"
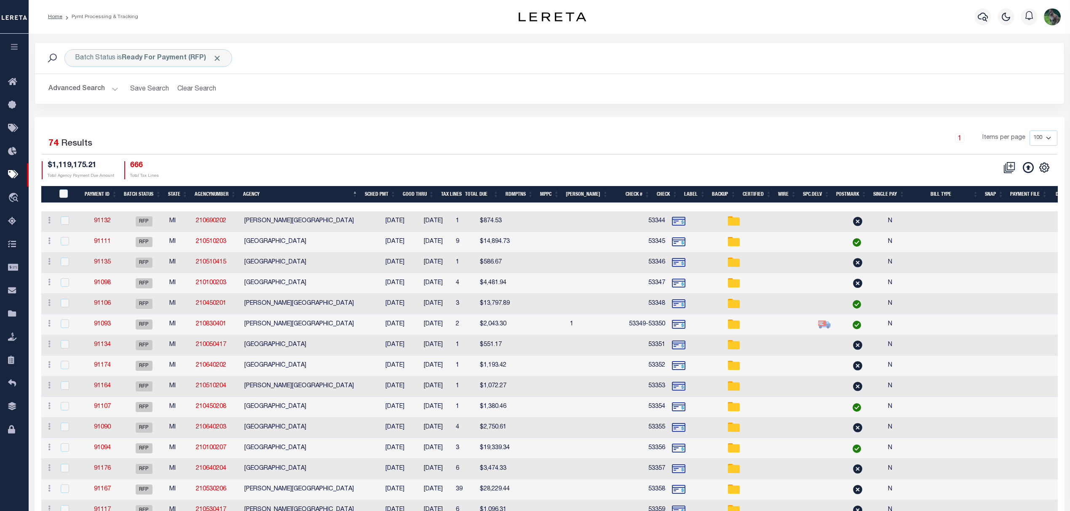
click at [88, 90] on button "Advanced Search" at bounding box center [83, 89] width 70 height 16
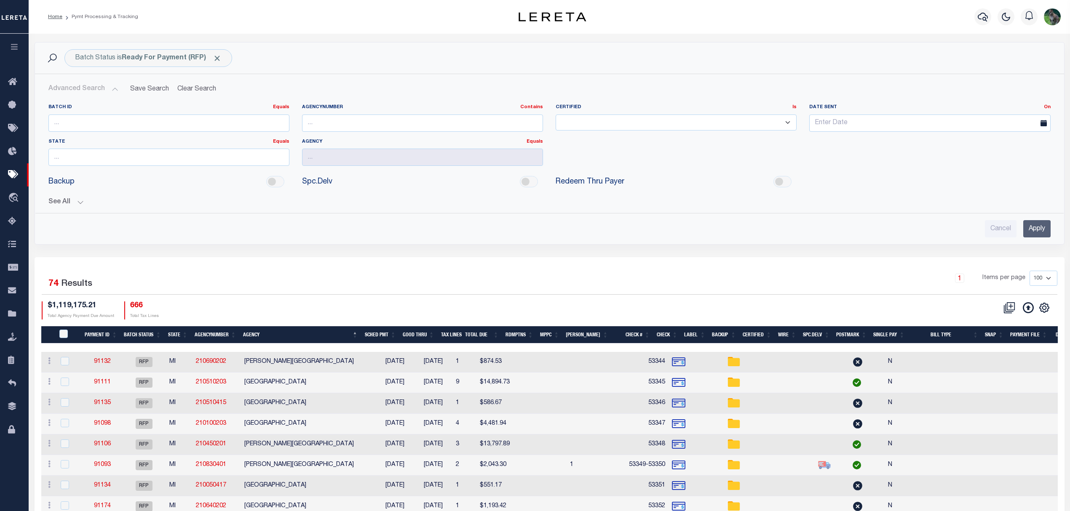
click at [68, 206] on button "See All" at bounding box center [549, 202] width 1002 height 8
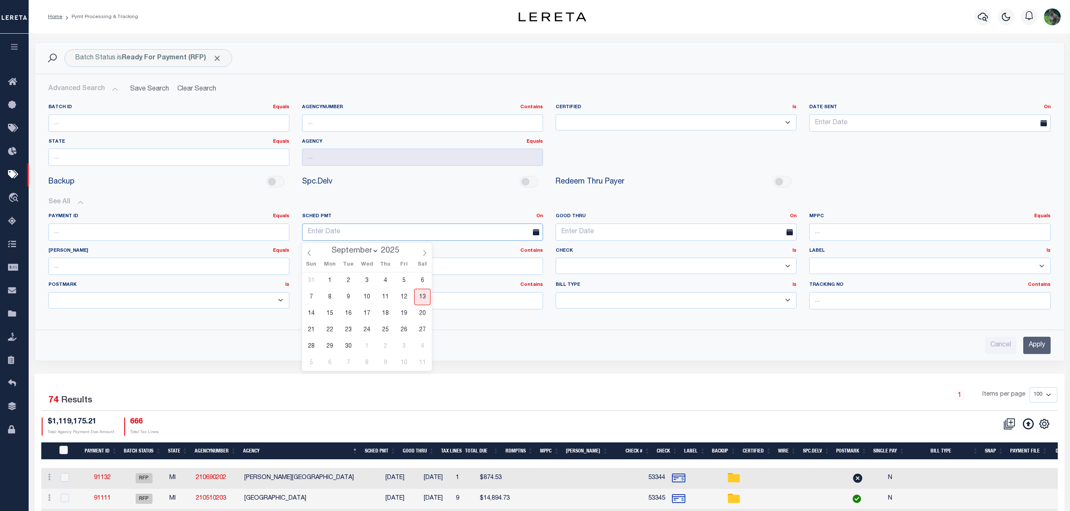
click at [442, 237] on input "text" at bounding box center [422, 232] width 241 height 17
click at [418, 297] on span "13" at bounding box center [422, 297] width 16 height 16
type input "09-13-2025"
click at [1029, 350] on input "Apply" at bounding box center [1036, 345] width 27 height 17
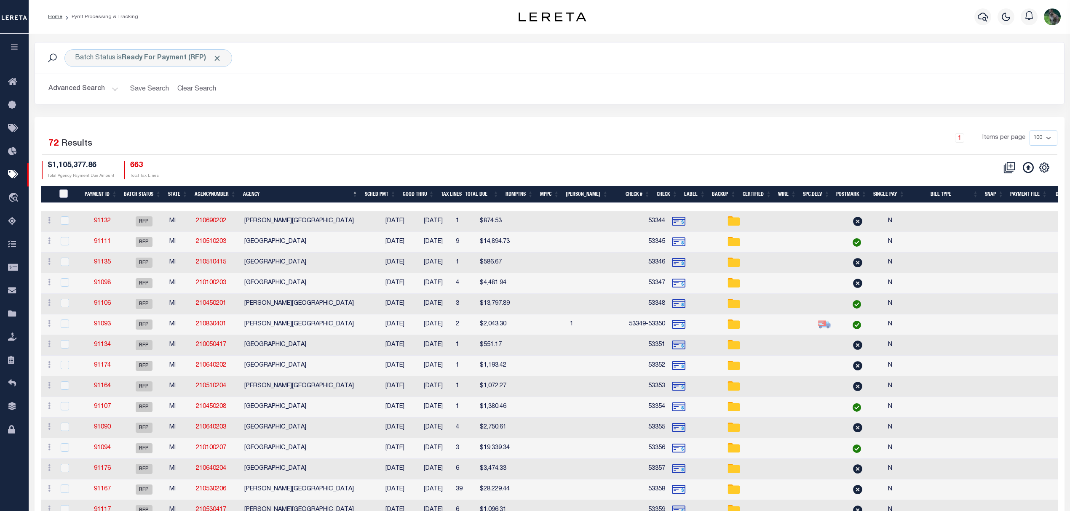
click at [63, 194] on input "PayeePmtBatchStatus" at bounding box center [63, 194] width 8 height 8
checkbox input "true"
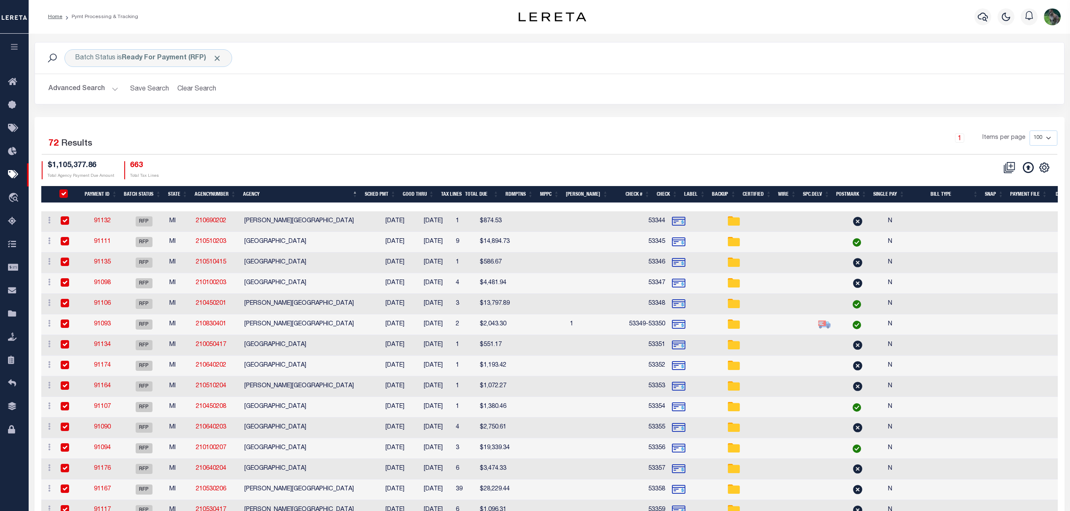
checkbox input "true"
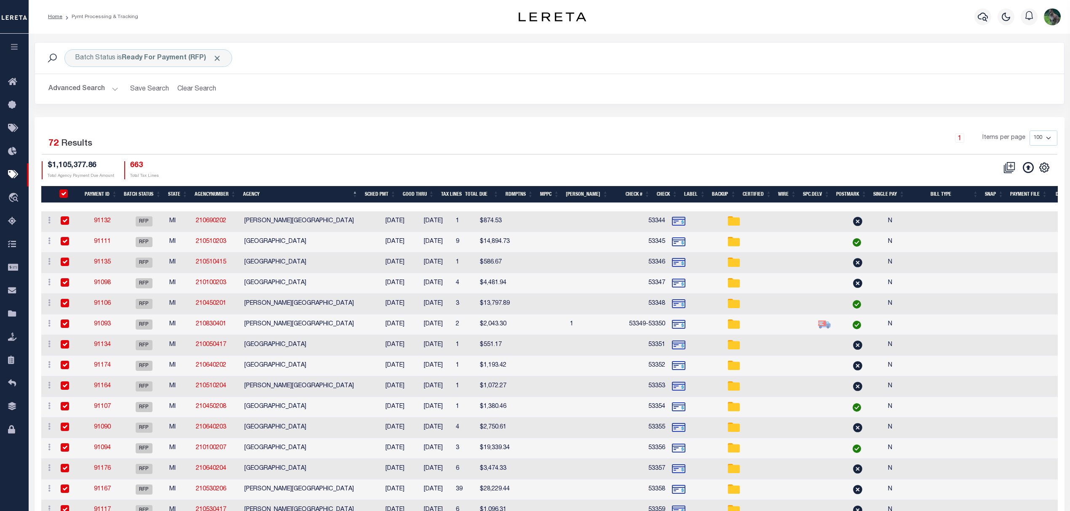
checkbox input "true"
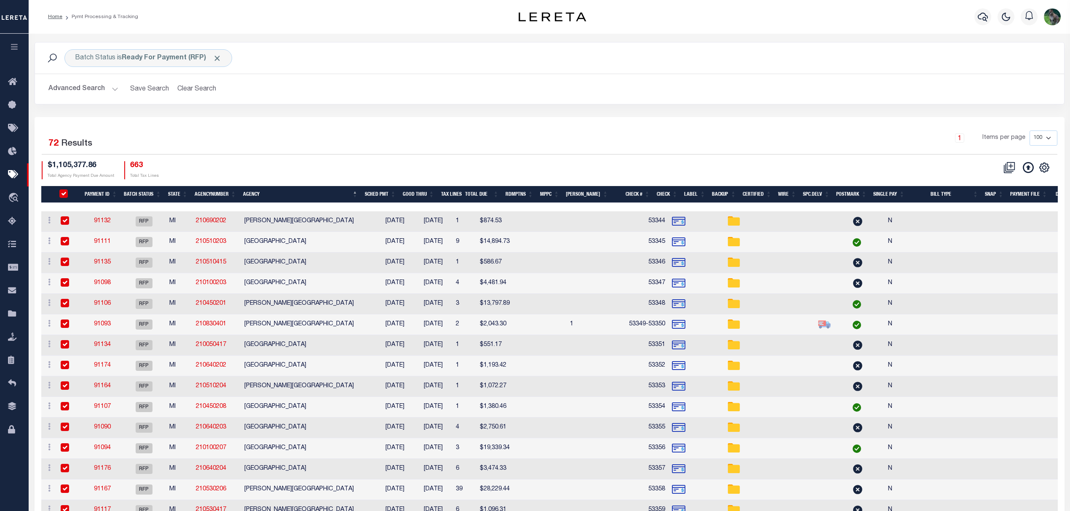
checkbox input "true"
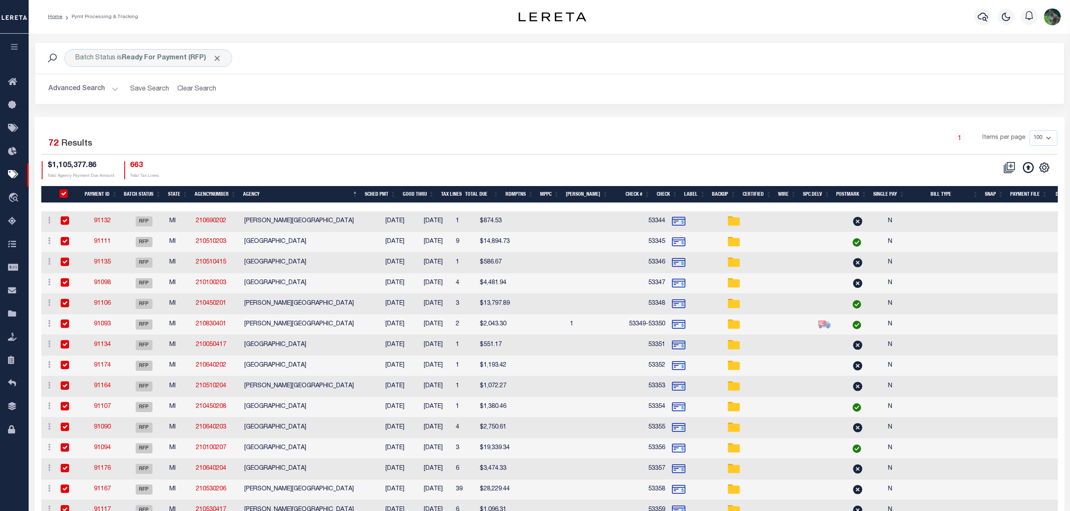
checkbox input "true"
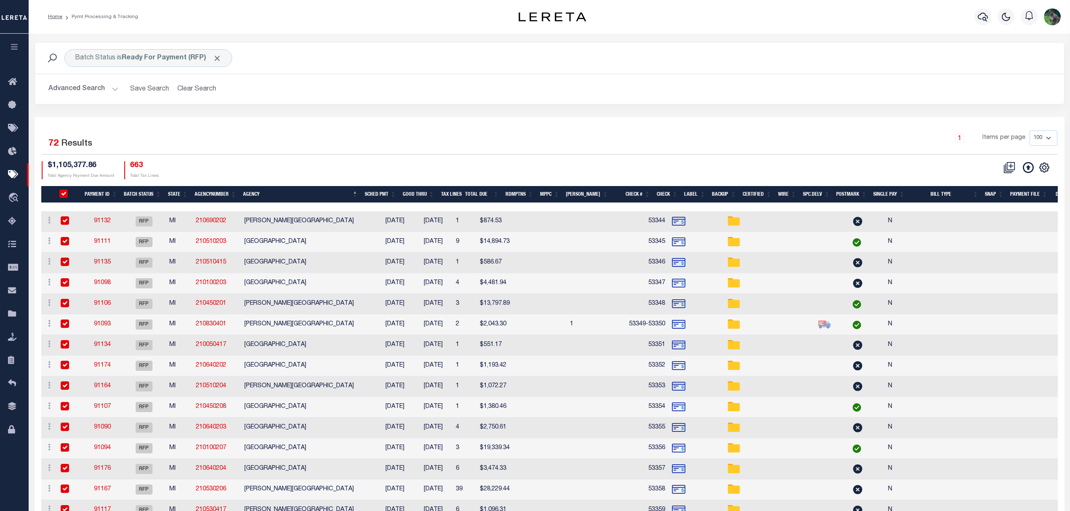
checkbox input "true"
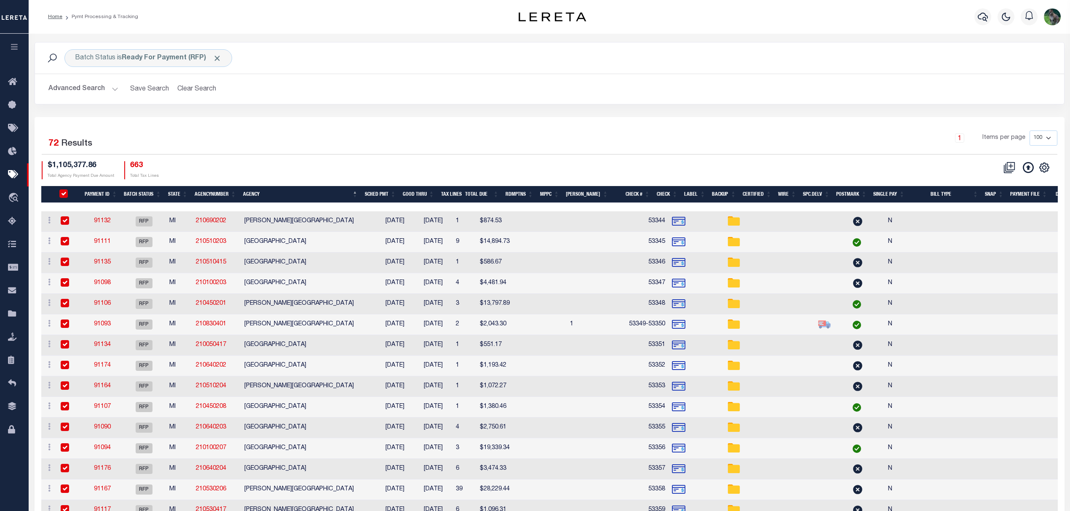
checkbox input "true"
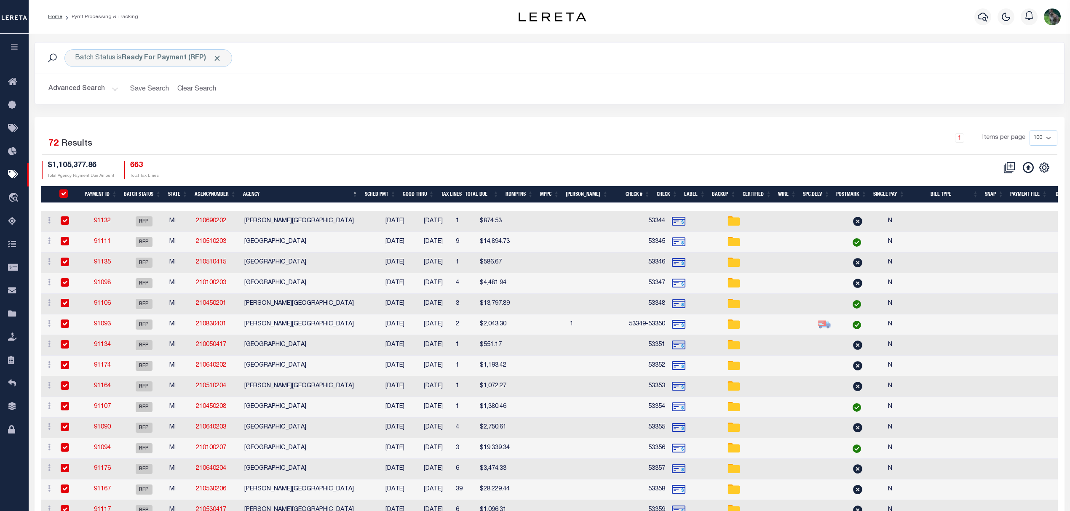
checkbox input "true"
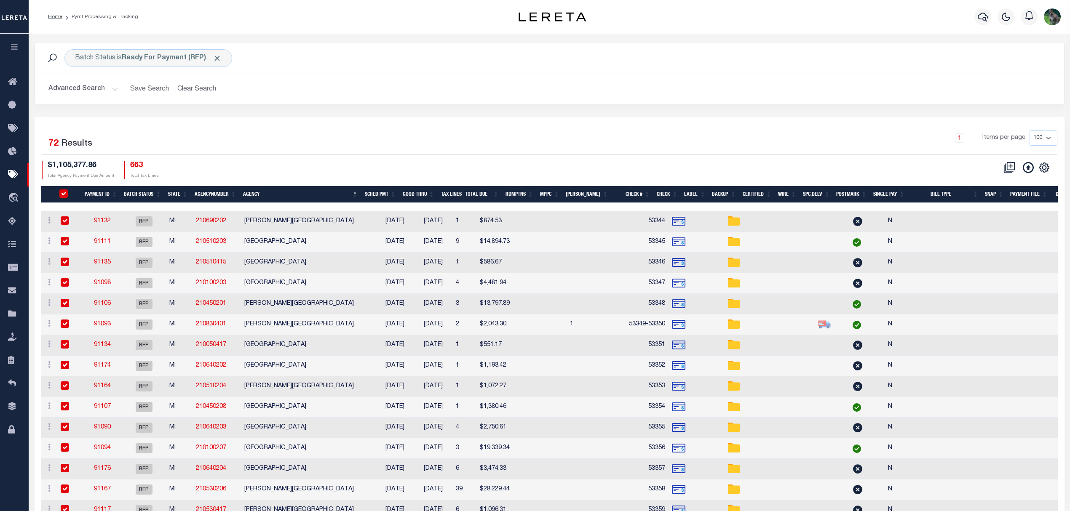
checkbox input "true"
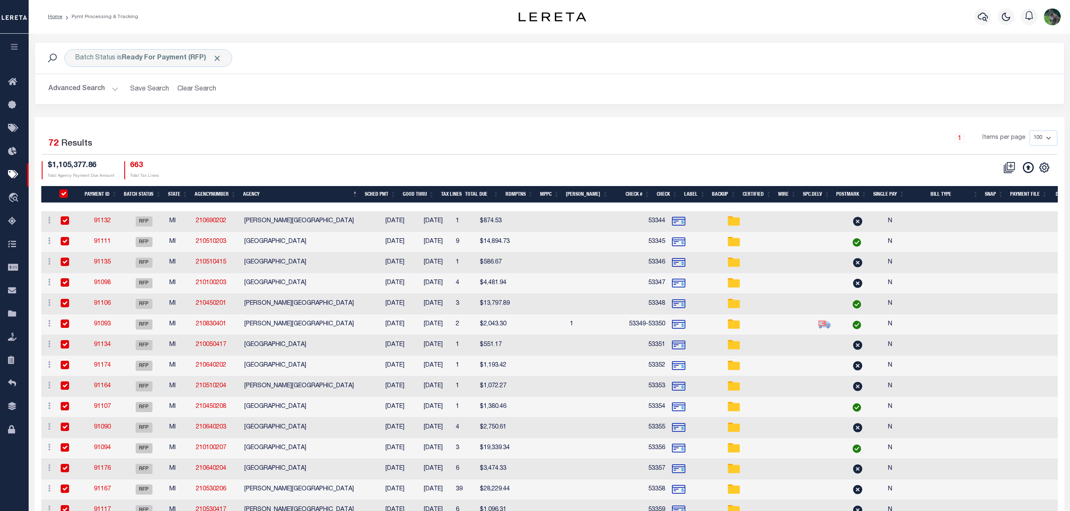
checkbox input "true"
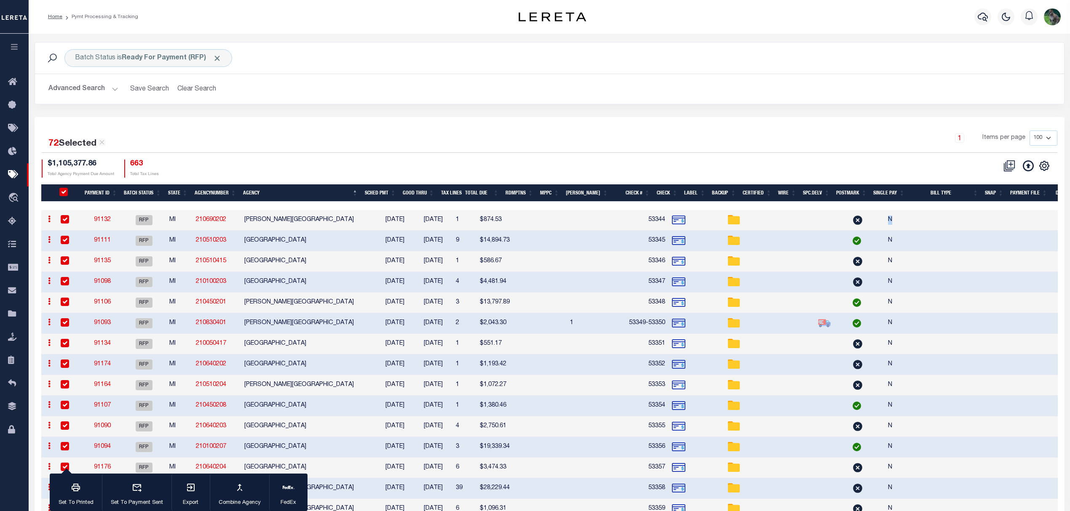
drag, startPoint x: 811, startPoint y: 211, endPoint x: 926, endPoint y: 214, distance: 114.6
click at [926, 214] on tr "ACTIONS Delete Batch 91132 RFP MI 210690202 BAGLEY TOWNSHIP 09/13/2025 09/14/20…" at bounding box center [628, 220] width 1175 height 21
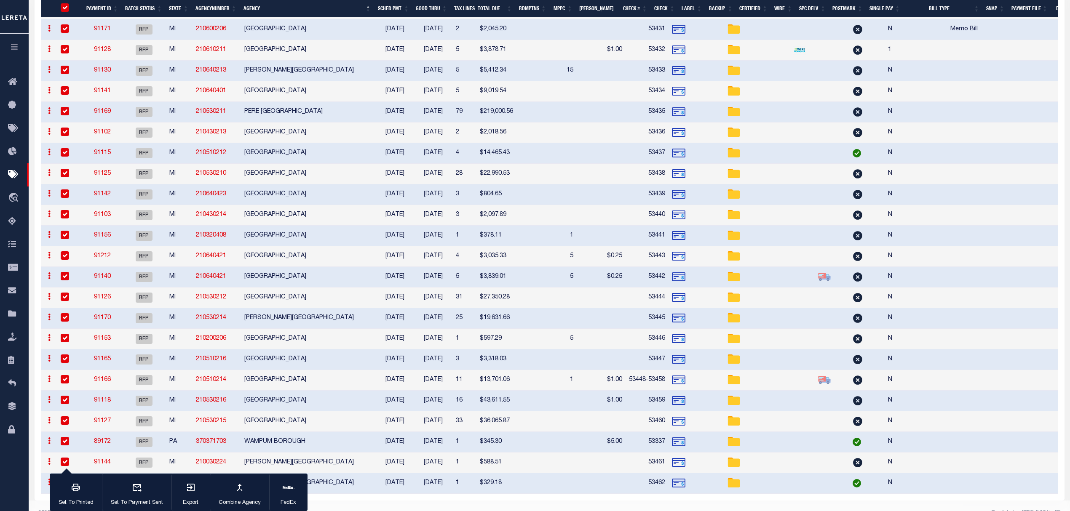
scroll to position [1224, 0]
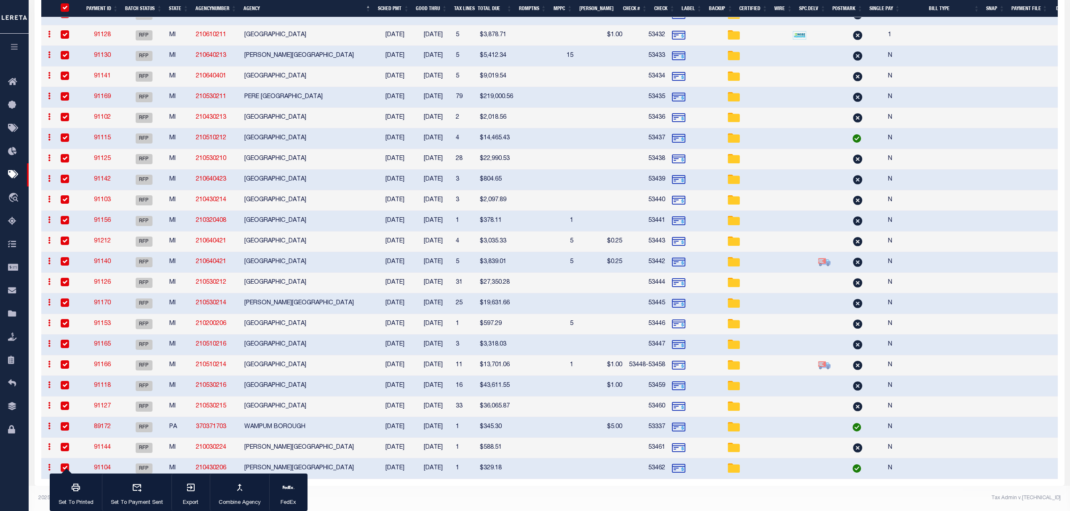
click at [326, 420] on td "WAMPUM BOROUGH" at bounding box center [308, 427] width 135 height 21
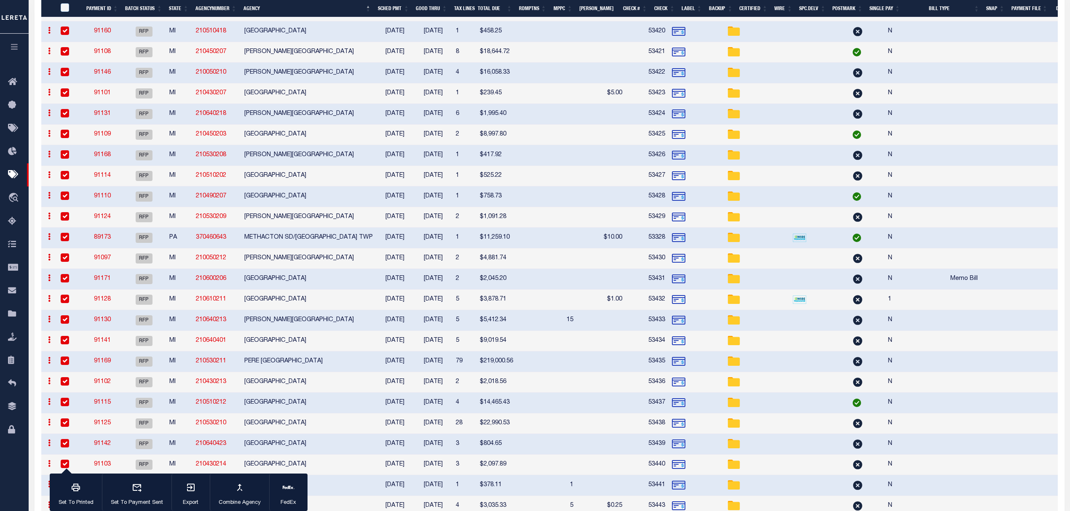
scroll to position [943, 0]
click at [432, 245] on td "[DATE]" at bounding box center [433, 238] width 38 height 21
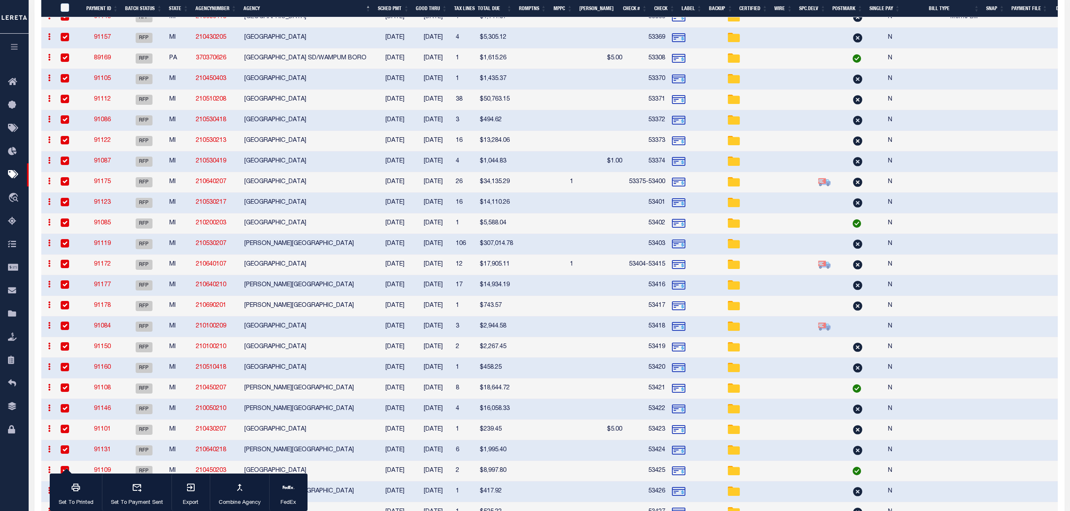
scroll to position [606, 0]
click at [460, 331] on td "3" at bounding box center [464, 328] width 24 height 21
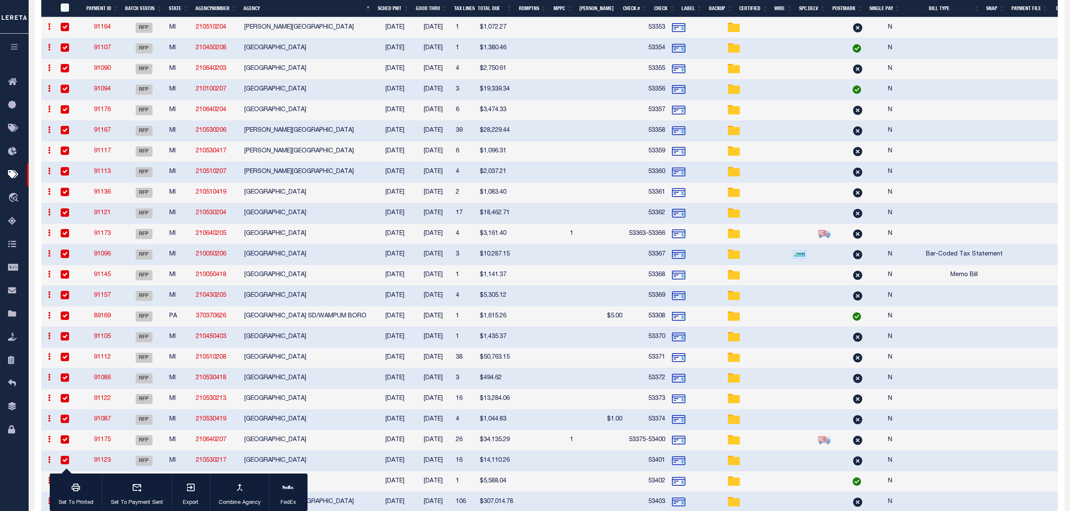
scroll to position [326, 0]
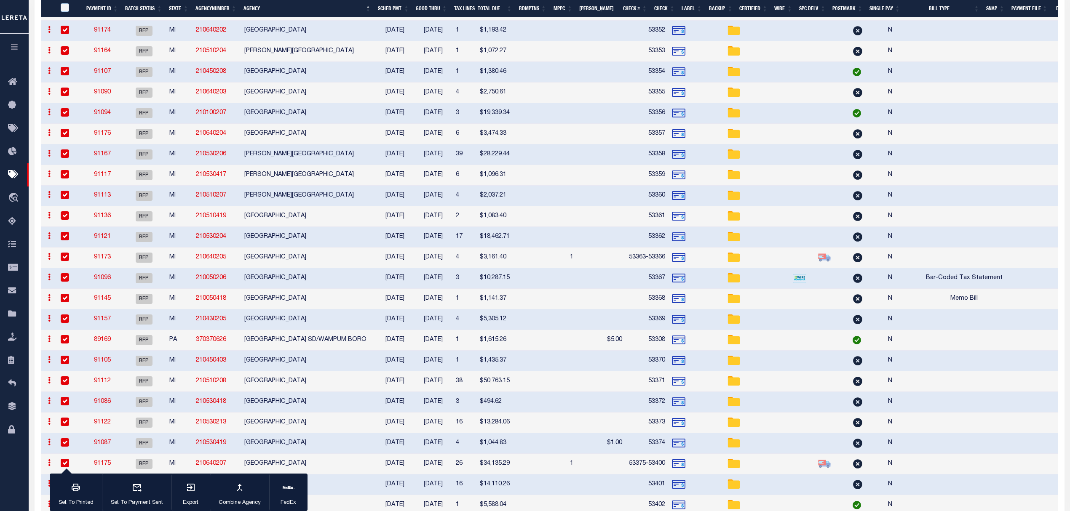
click at [447, 347] on td "[DATE]" at bounding box center [433, 340] width 38 height 21
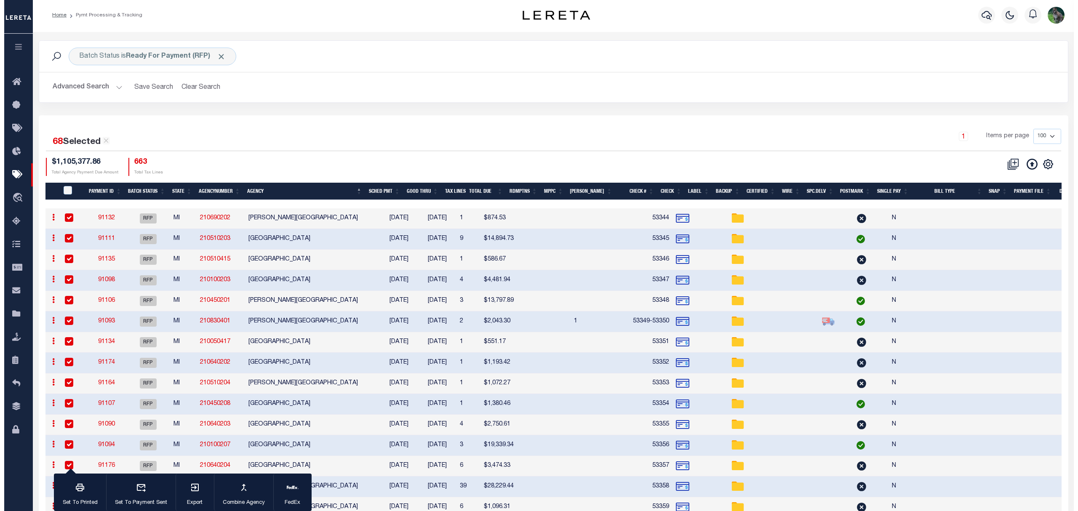
scroll to position [0, 0]
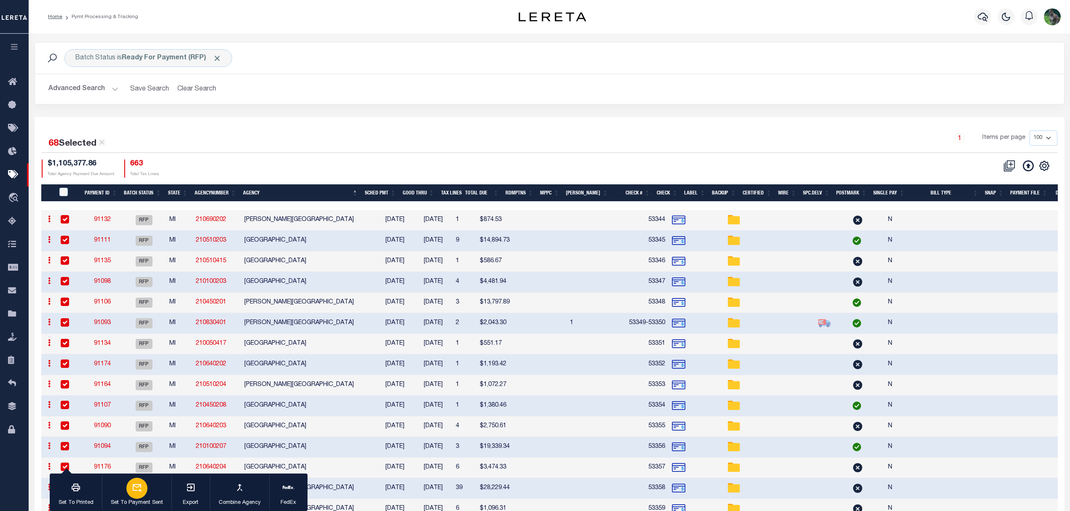
click at [141, 489] on icon "button" at bounding box center [137, 488] width 9 height 8
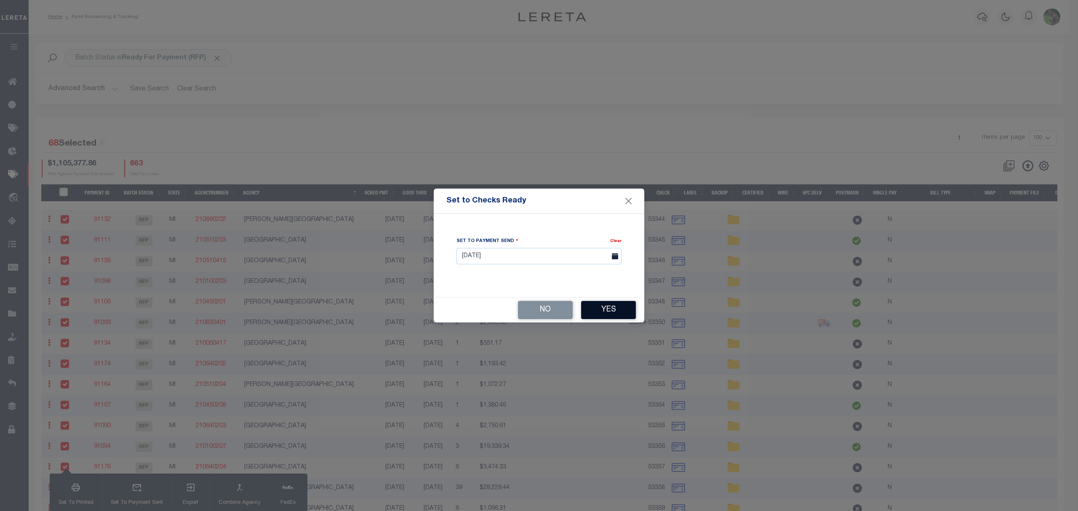
click at [609, 312] on button "Yes" at bounding box center [608, 310] width 55 height 18
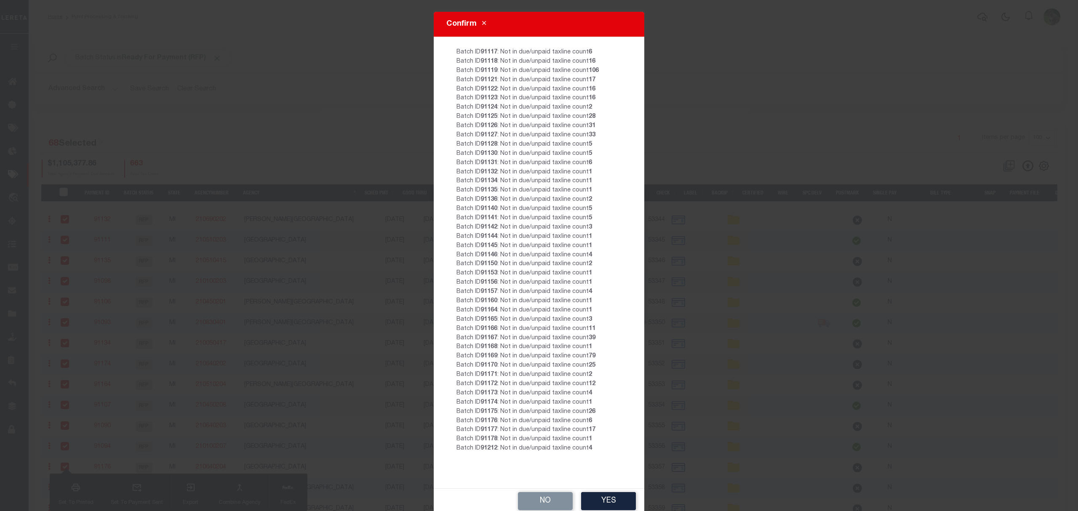
scroll to position [275, 0]
click at [601, 496] on button "Yes" at bounding box center [608, 501] width 55 height 18
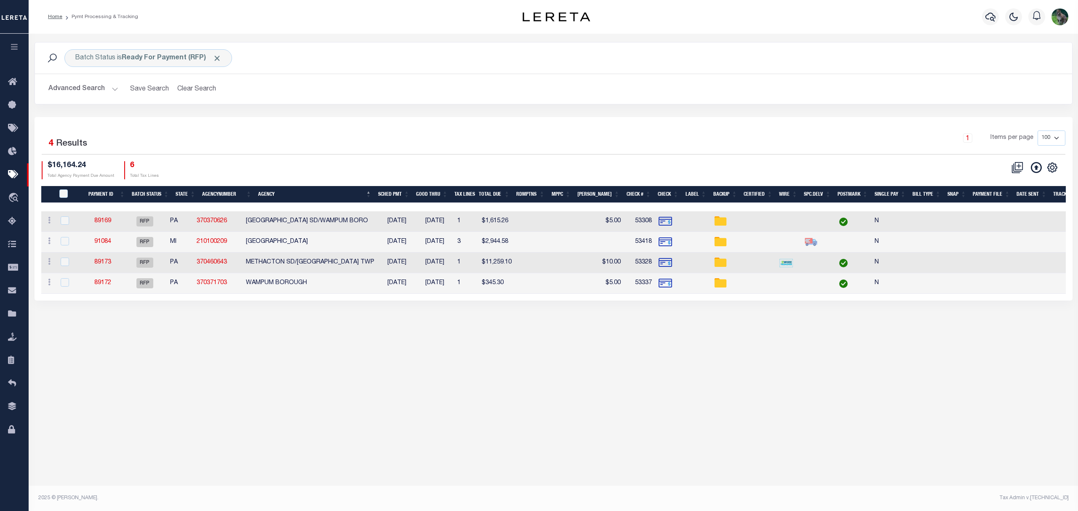
click at [430, 90] on h2 "Advanced Search Save Search Clear Search PayeeSearchTable_dynamictable_____Defa…" at bounding box center [554, 89] width 1024 height 16
